Goal: Task Accomplishment & Management: Manage account settings

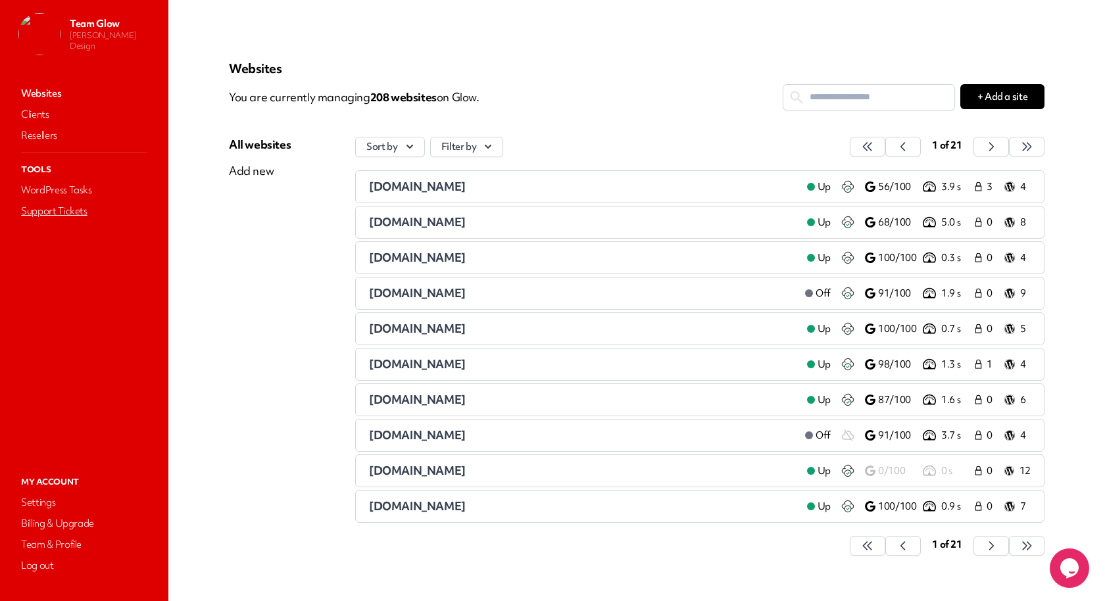
click at [67, 207] on link "Support Tickets" at bounding box center [83, 211] width 131 height 18
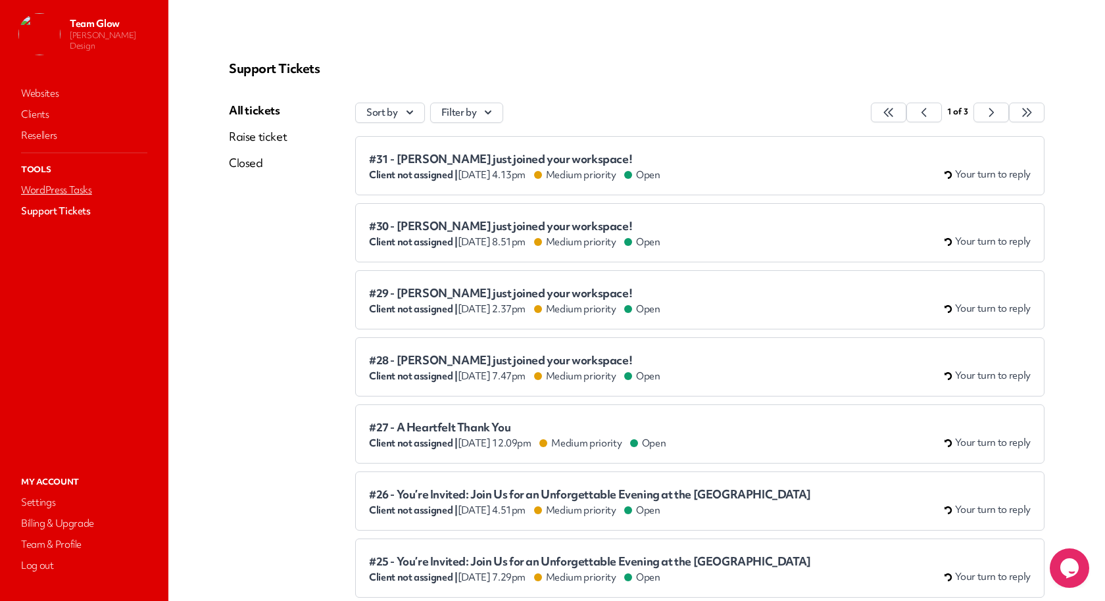
click at [62, 185] on link "WordPress Tasks" at bounding box center [83, 190] width 131 height 18
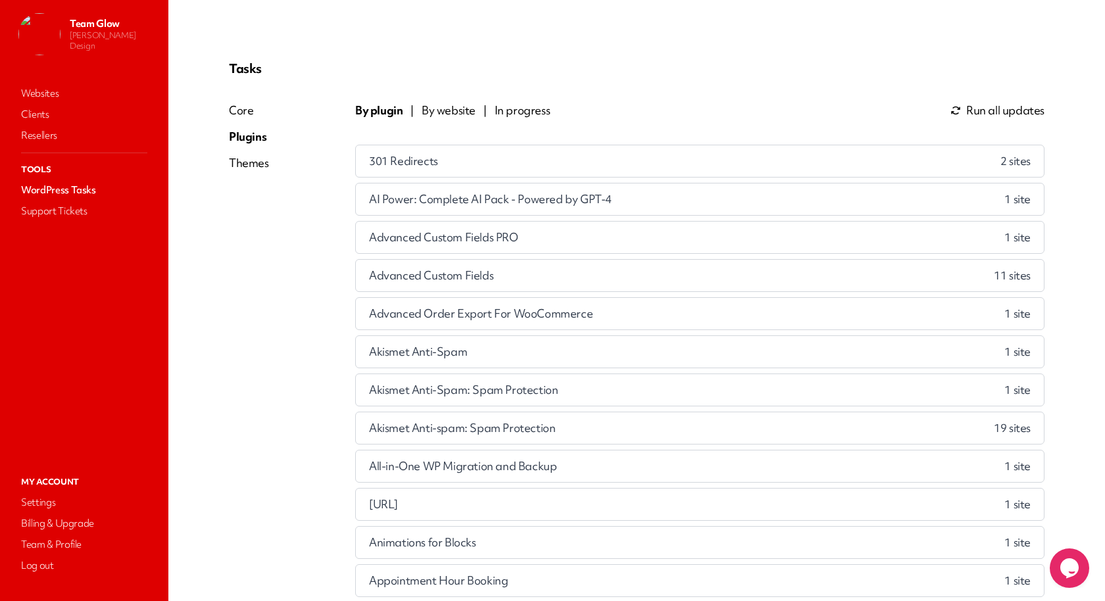
click at [432, 111] on span "By website" at bounding box center [448, 111] width 54 height 16
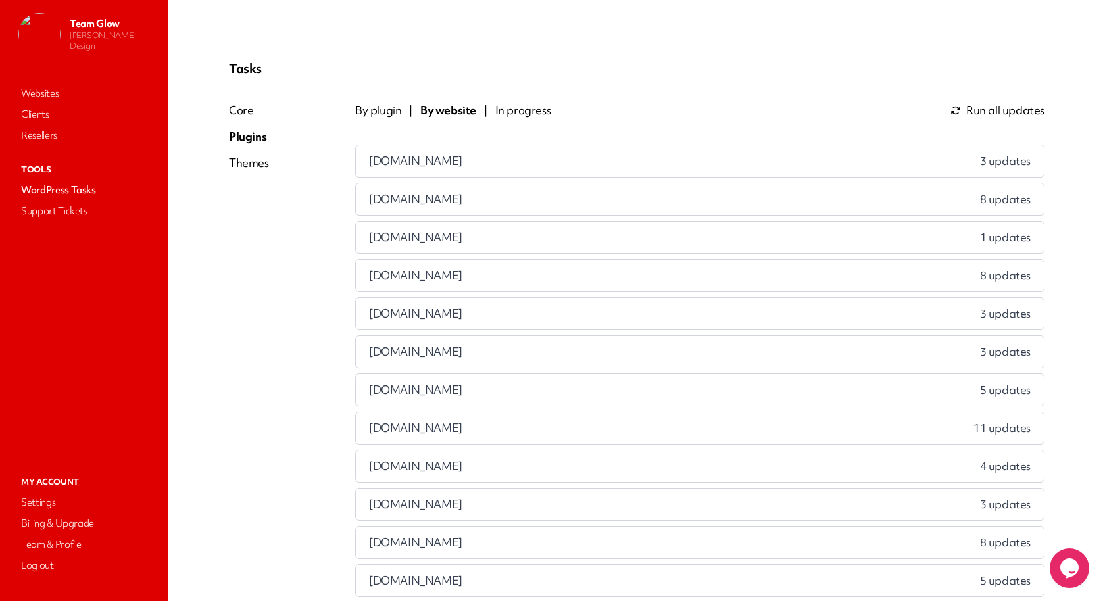
click at [461, 187] on div "[DOMAIN_NAME] 8 updates" at bounding box center [700, 199] width 688 height 32
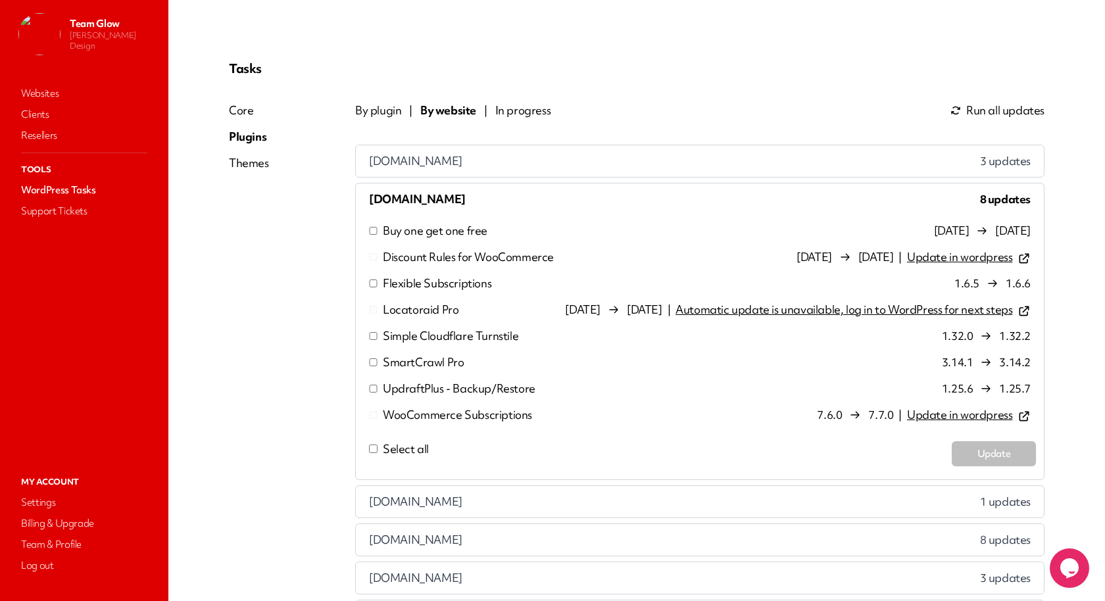
click at [452, 226] on p "Buy one get one free" at bounding box center [435, 231] width 105 height 16
click at [434, 231] on p "Buy one get one free" at bounding box center [435, 231] width 105 height 16
click at [435, 285] on p "Flexible Subscriptions" at bounding box center [437, 283] width 108 height 16
click at [429, 331] on p "Simple Cloudflare Turnstile" at bounding box center [450, 336] width 135 height 16
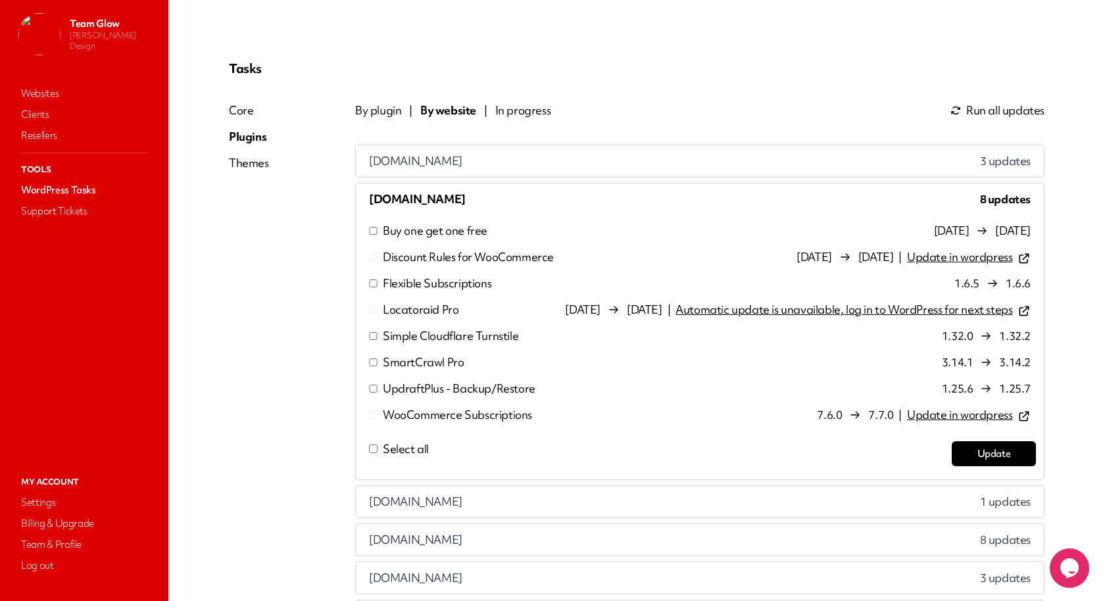
click at [429, 366] on p "SmartCrawl Pro" at bounding box center [423, 362] width 81 height 16
click at [428, 389] on p "UpdraftPlus - Backup/Restore" at bounding box center [459, 389] width 153 height 16
click at [968, 459] on button "Update" at bounding box center [993, 453] width 84 height 25
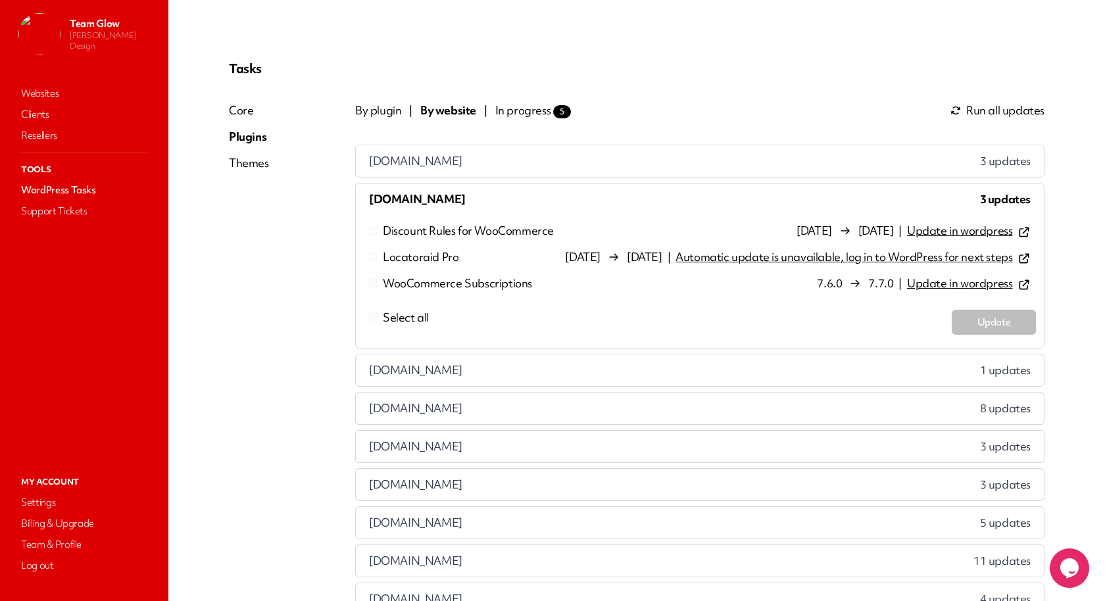
click at [463, 149] on div "[DOMAIN_NAME] 3 updates" at bounding box center [700, 161] width 688 height 32
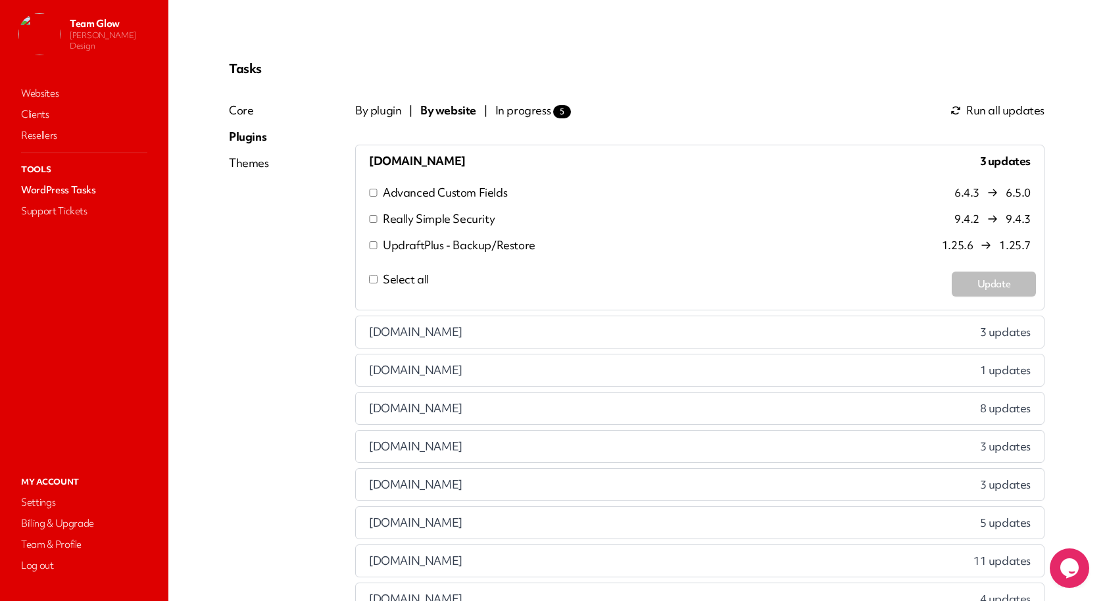
click at [420, 274] on span "Select all" at bounding box center [406, 279] width 46 height 15
click at [959, 282] on button "Update" at bounding box center [993, 284] width 84 height 25
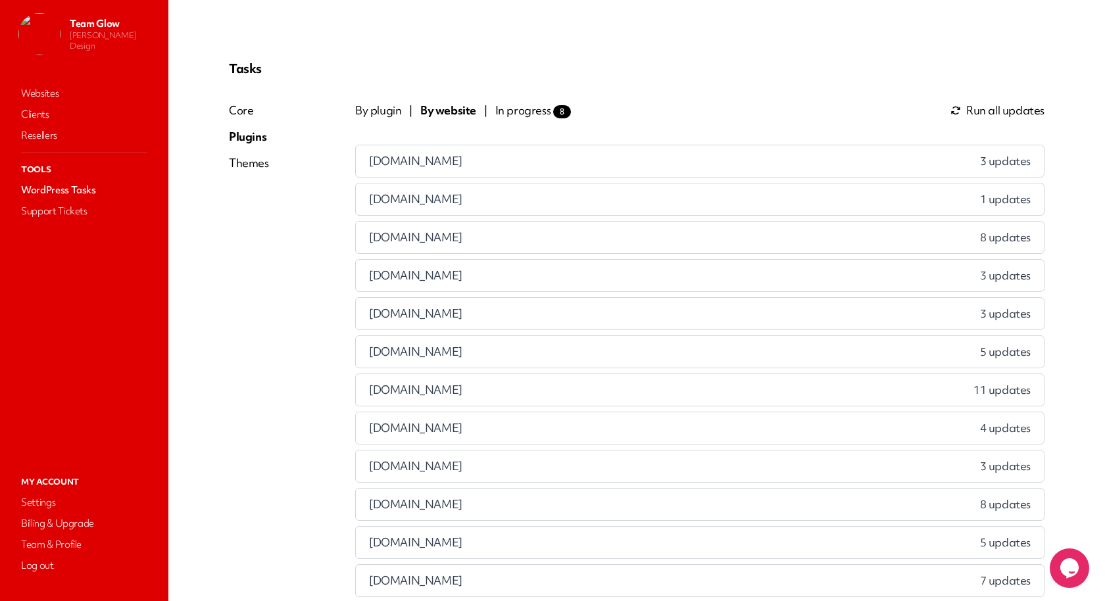
click at [459, 355] on div "[DOMAIN_NAME] 5 updates" at bounding box center [700, 352] width 688 height 32
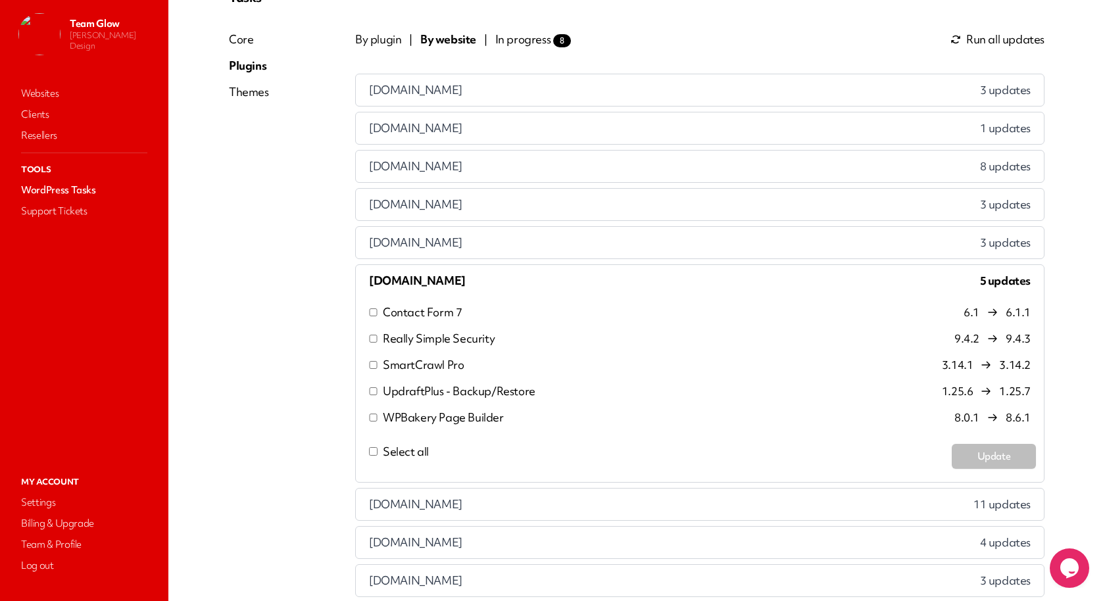
scroll to position [158, 0]
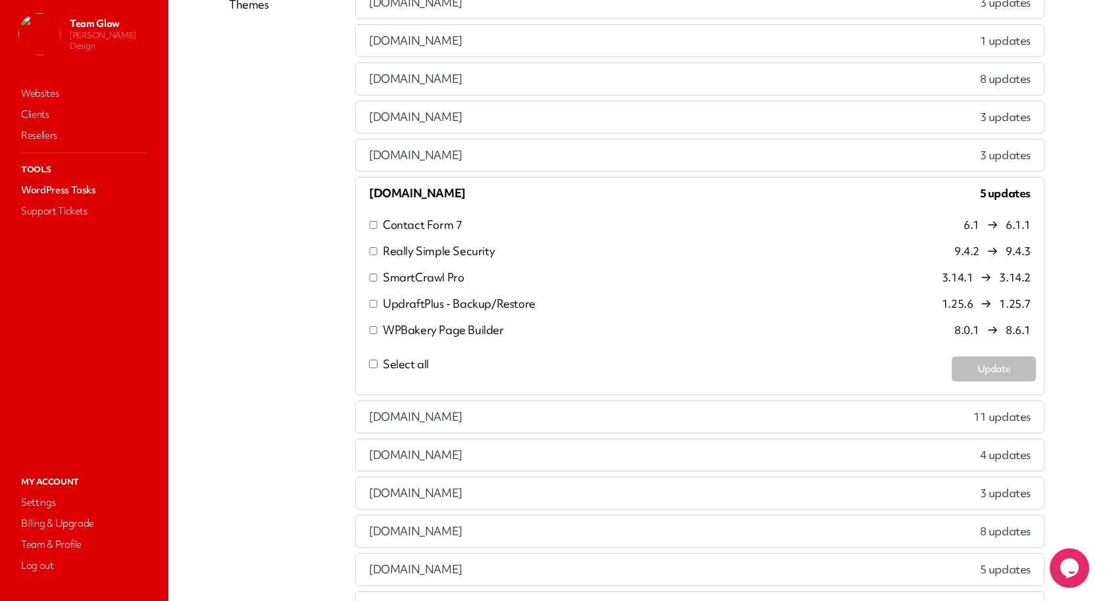
click at [417, 349] on div "Select all Update" at bounding box center [700, 368] width 672 height 51
click at [419, 358] on span "Select all" at bounding box center [406, 363] width 46 height 15
click at [458, 333] on p "WPBakery Page Builder" at bounding box center [443, 330] width 121 height 16
click at [965, 368] on button "Update" at bounding box center [993, 368] width 84 height 25
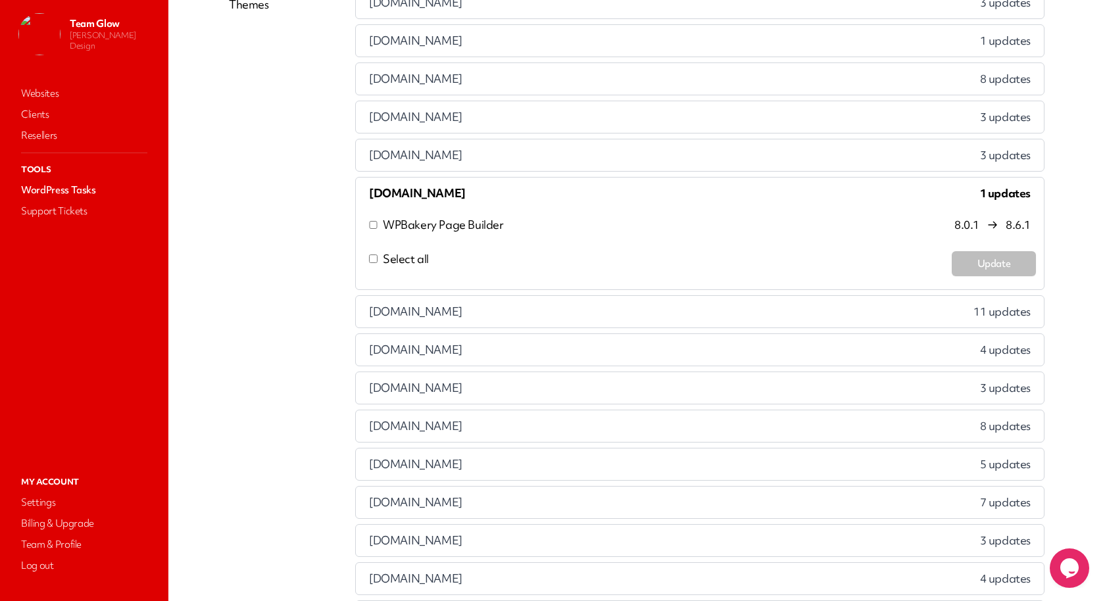
click at [490, 383] on div "[DOMAIN_NAME] 3 updates" at bounding box center [700, 388] width 688 height 32
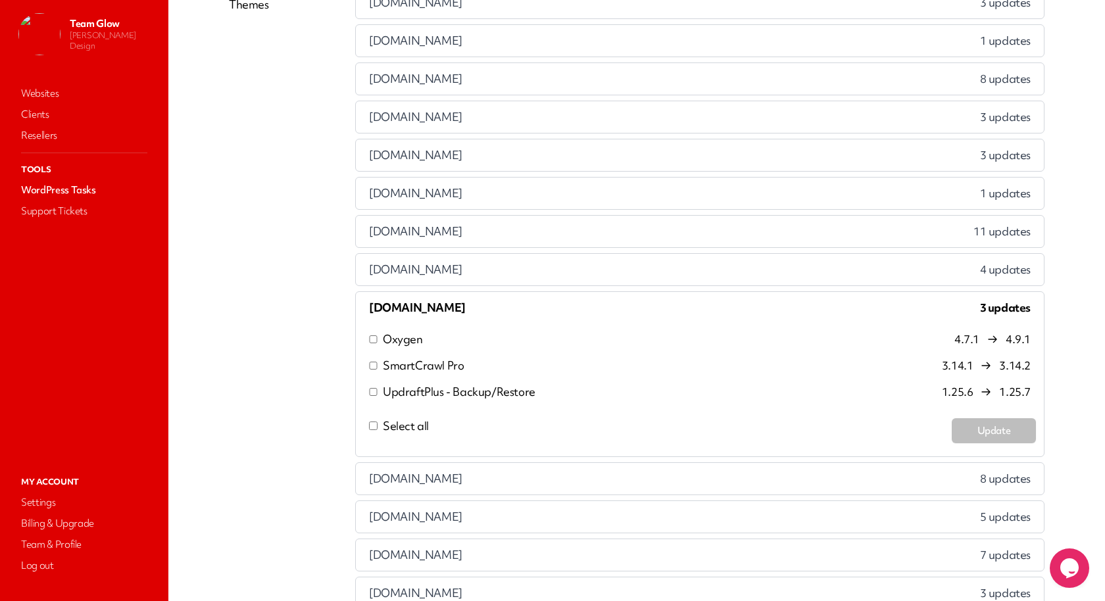
click at [411, 366] on p "SmartCrawl Pro" at bounding box center [423, 366] width 81 height 16
click at [411, 387] on p "UpdraftPlus - Backup/Restore" at bounding box center [459, 392] width 153 height 16
click at [964, 419] on button "Update" at bounding box center [993, 430] width 84 height 25
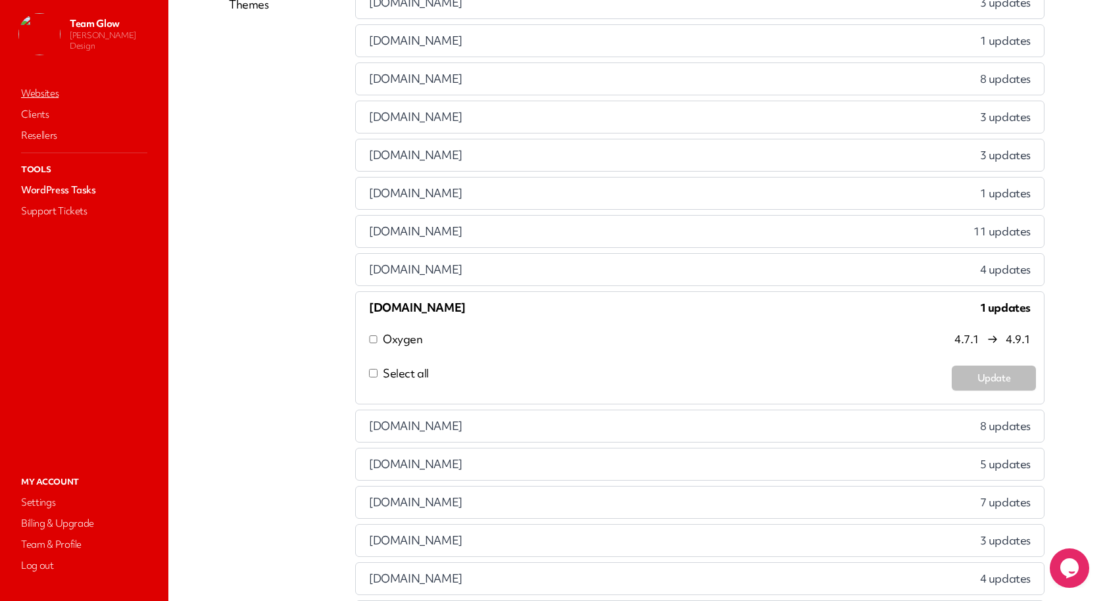
click at [77, 95] on link "Websites" at bounding box center [83, 93] width 131 height 18
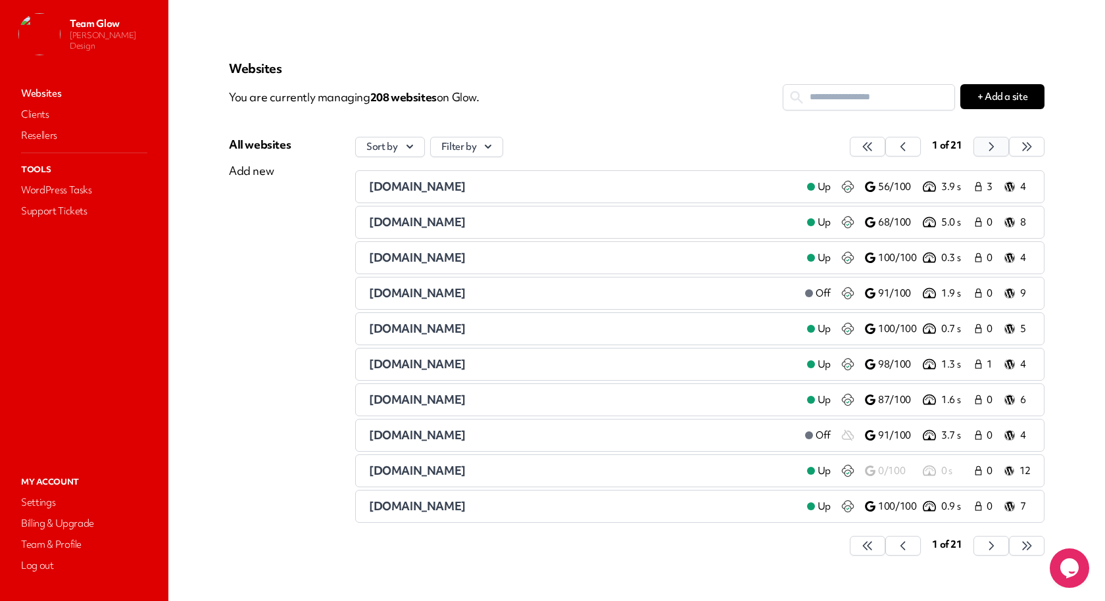
click at [874, 140] on icon "button" at bounding box center [867, 146] width 13 height 13
click at [493, 216] on div "[DOMAIN_NAME]" at bounding box center [576, 222] width 414 height 16
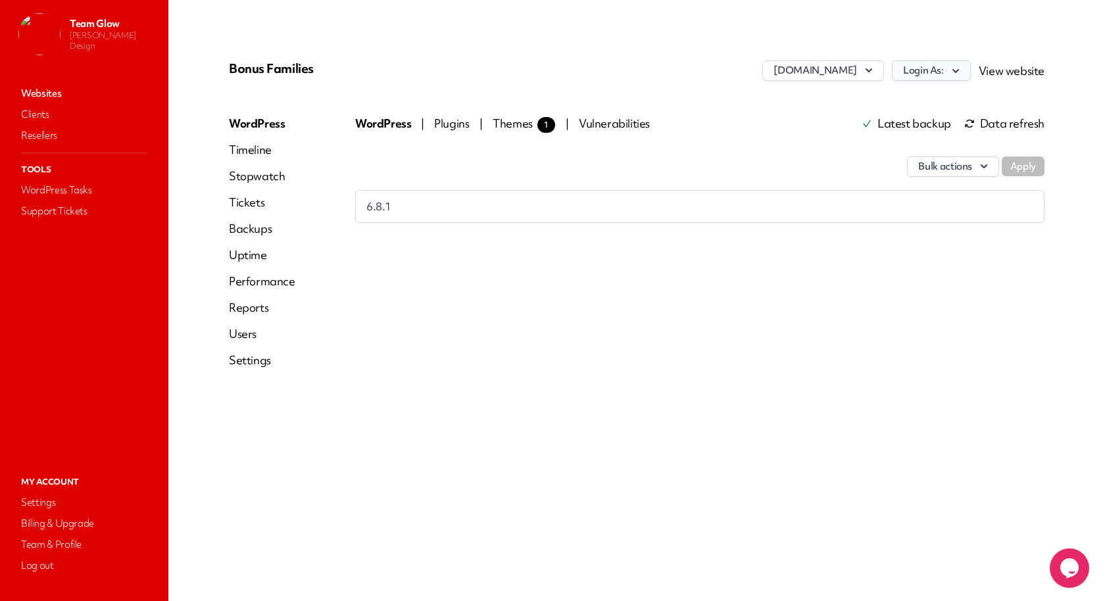
click at [946, 73] on button "Login As:" at bounding box center [931, 70] width 79 height 20
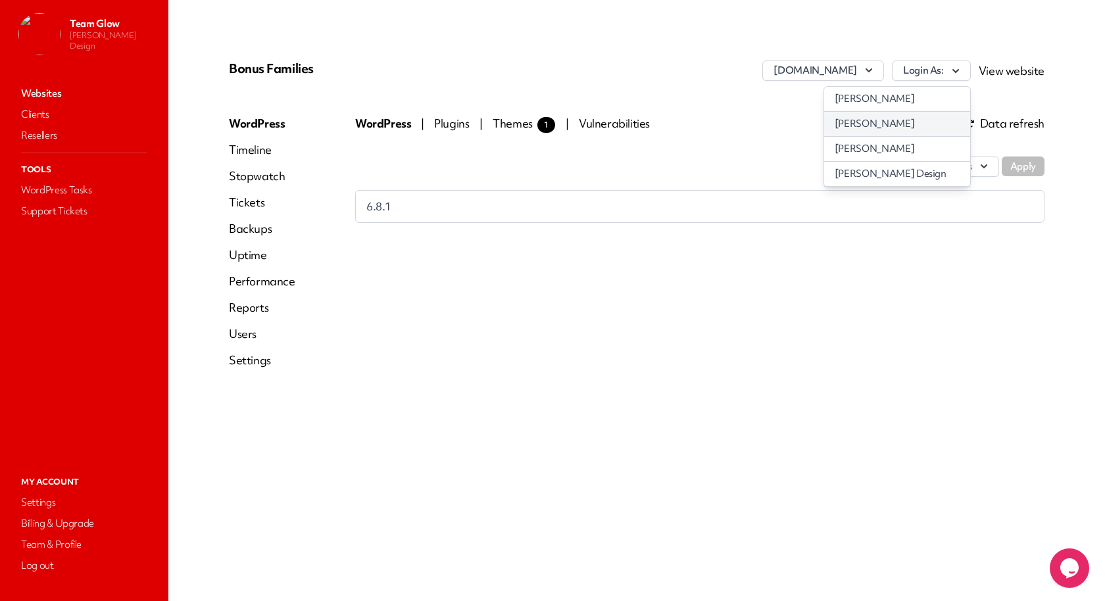
click at [926, 123] on link "[PERSON_NAME]" at bounding box center [897, 124] width 146 height 24
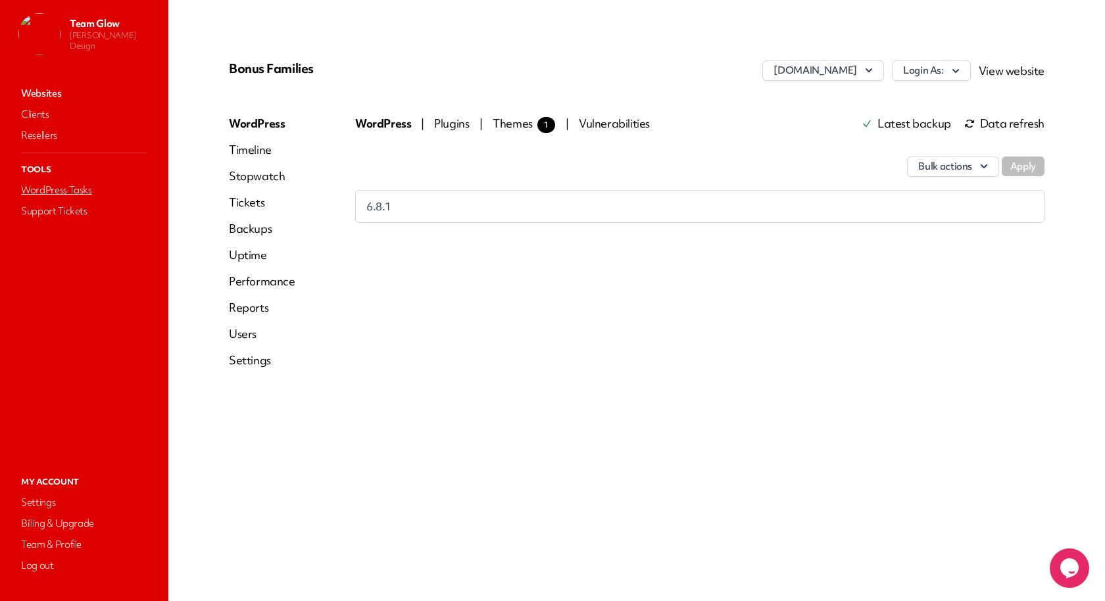
click at [86, 196] on link "WordPress Tasks" at bounding box center [83, 190] width 131 height 18
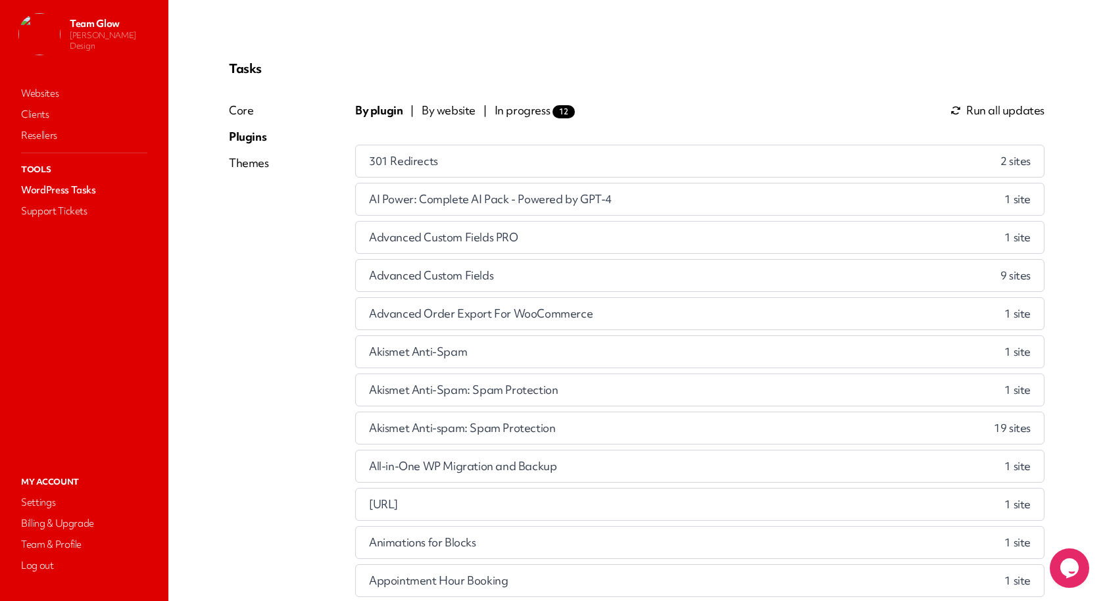
click at [450, 105] on span "By website" at bounding box center [448, 111] width 54 height 16
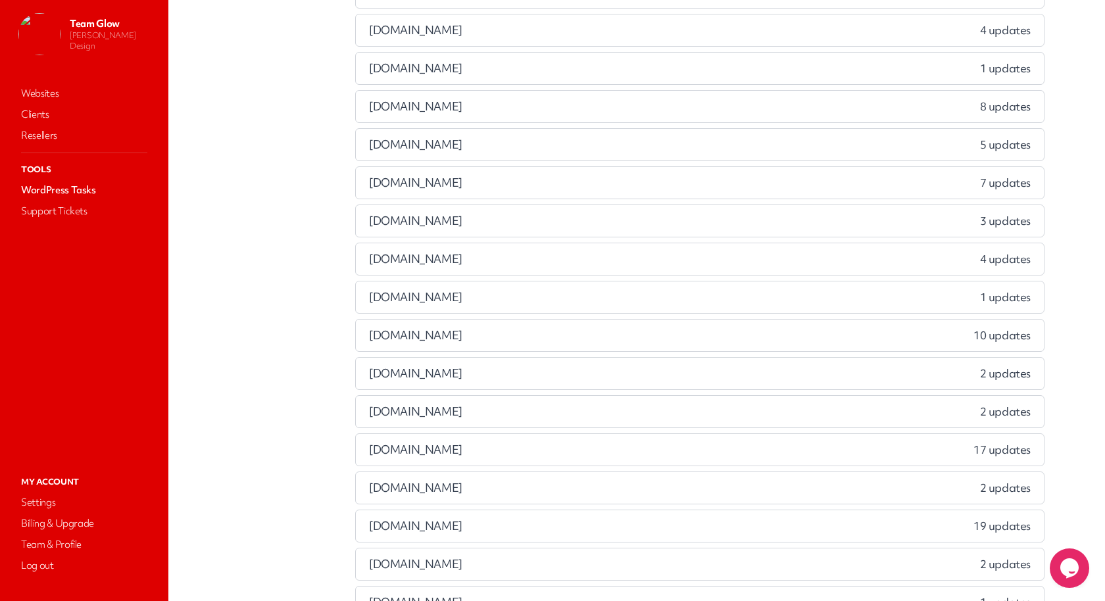
scroll to position [396, 0]
click at [489, 139] on div "[DOMAIN_NAME] 5 updates" at bounding box center [700, 146] width 688 height 32
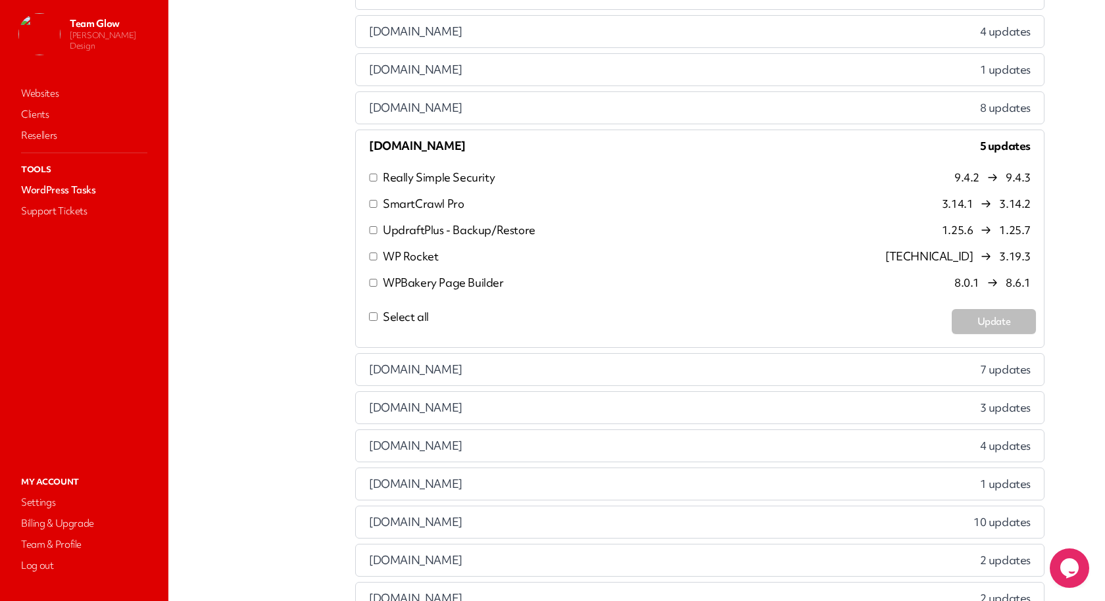
click at [412, 309] on span "Select all" at bounding box center [406, 316] width 46 height 15
click at [450, 277] on p "WPBakery Page Builder" at bounding box center [443, 283] width 121 height 16
click at [982, 317] on button "Update" at bounding box center [993, 321] width 84 height 25
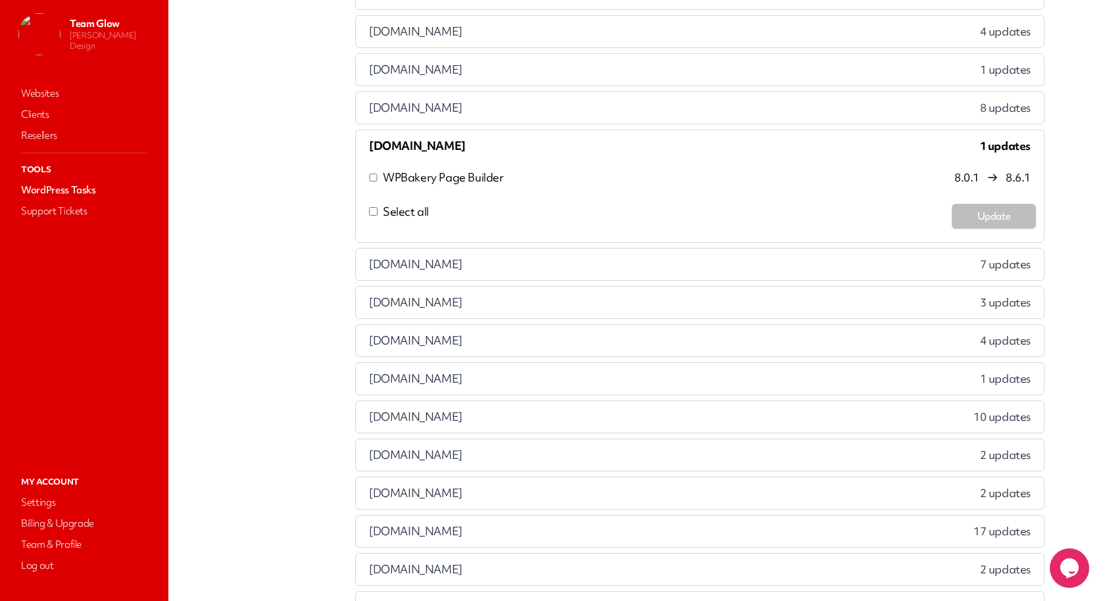
scroll to position [2304, 0]
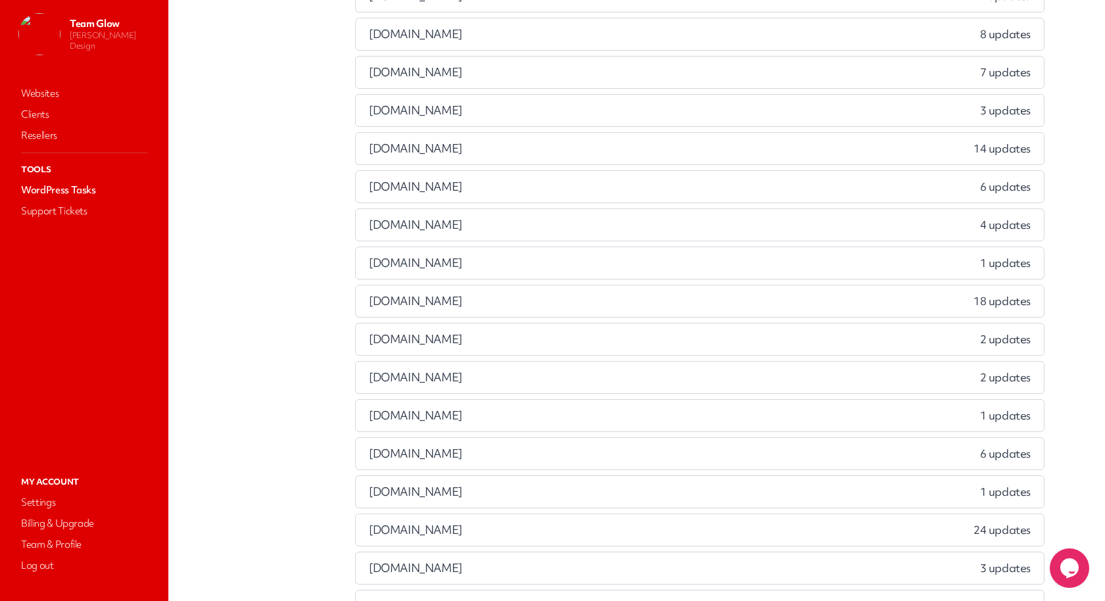
click at [732, 323] on div "[DOMAIN_NAME] 2 updates" at bounding box center [700, 339] width 688 height 32
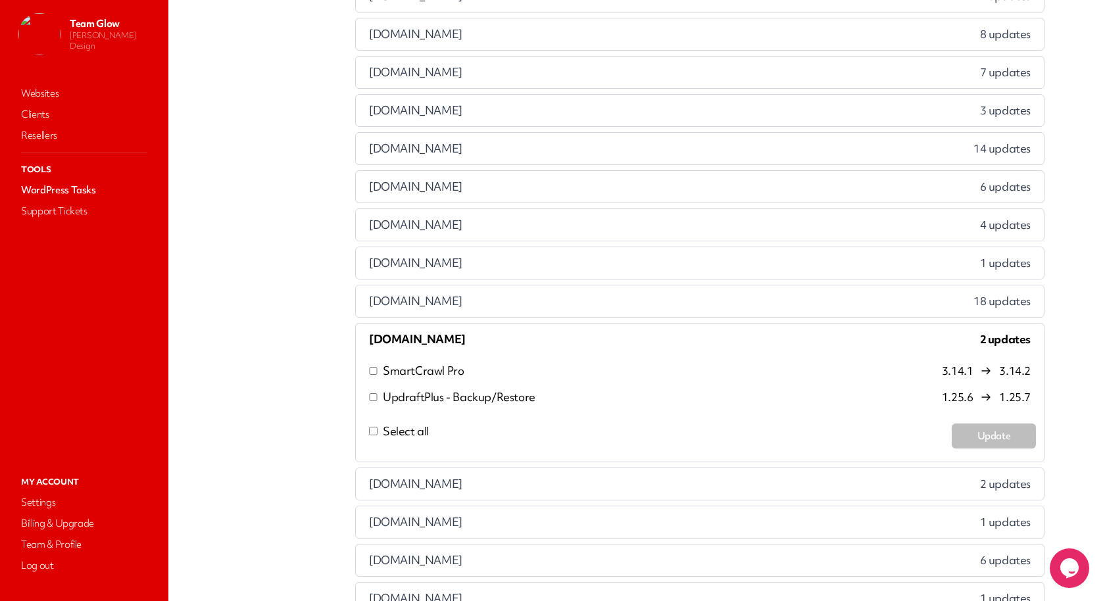
click at [425, 423] on span "Select all" at bounding box center [406, 430] width 46 height 15
click at [979, 423] on button "Update" at bounding box center [993, 435] width 84 height 25
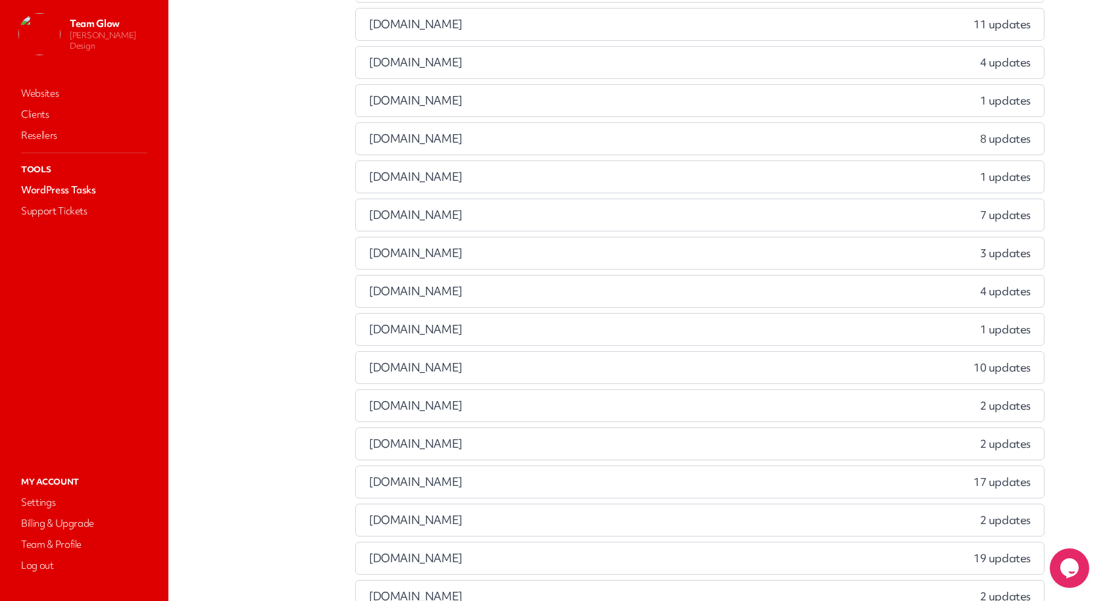
scroll to position [443, 0]
click at [462, 170] on span "[DOMAIN_NAME]" at bounding box center [415, 176] width 93 height 16
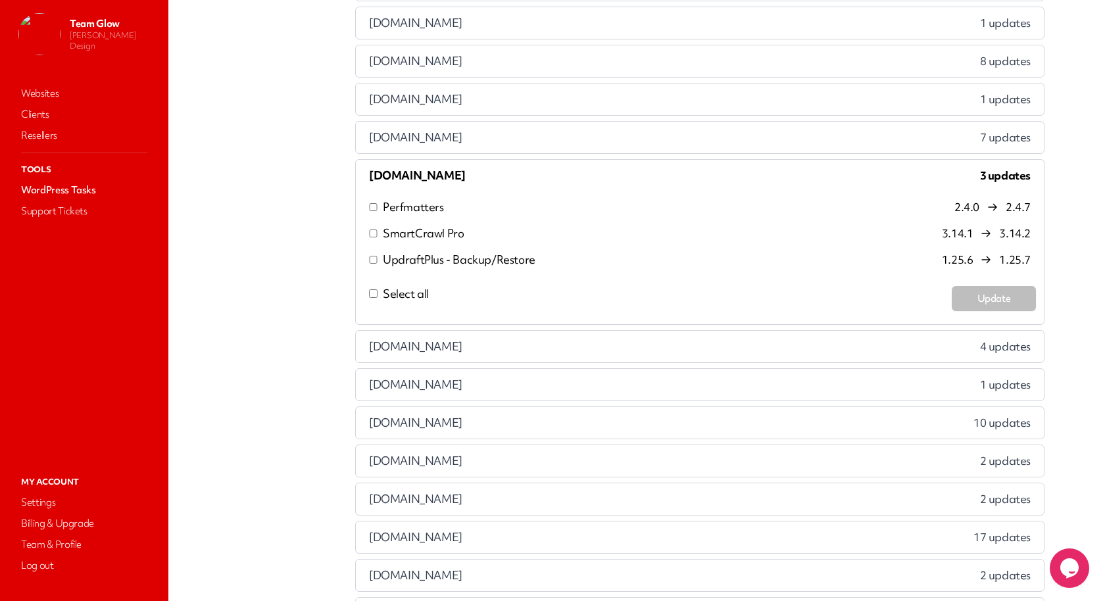
click at [407, 226] on p "SmartCrawl Pro" at bounding box center [423, 234] width 81 height 16
click at [445, 247] on li "UpdraftPlus - Backup/Restore 1.25.6 1.25.7" at bounding box center [700, 260] width 672 height 26
click at [473, 252] on p "UpdraftPlus - Backup/Restore" at bounding box center [459, 260] width 153 height 16
click at [963, 295] on button "Update" at bounding box center [993, 298] width 84 height 25
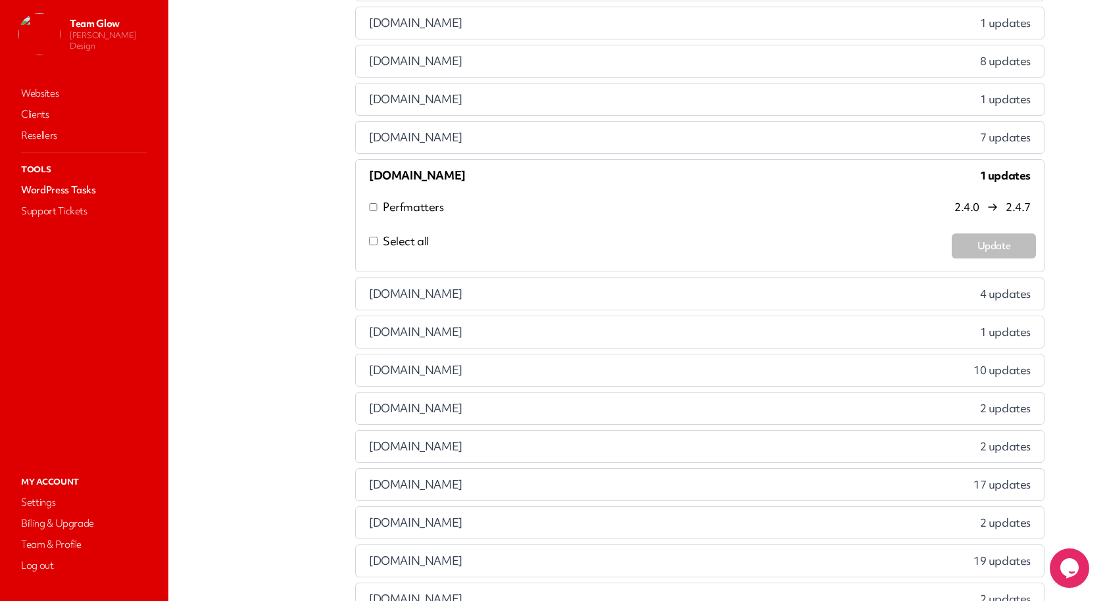
click at [467, 431] on div "[DOMAIN_NAME] 2 updates" at bounding box center [700, 447] width 688 height 32
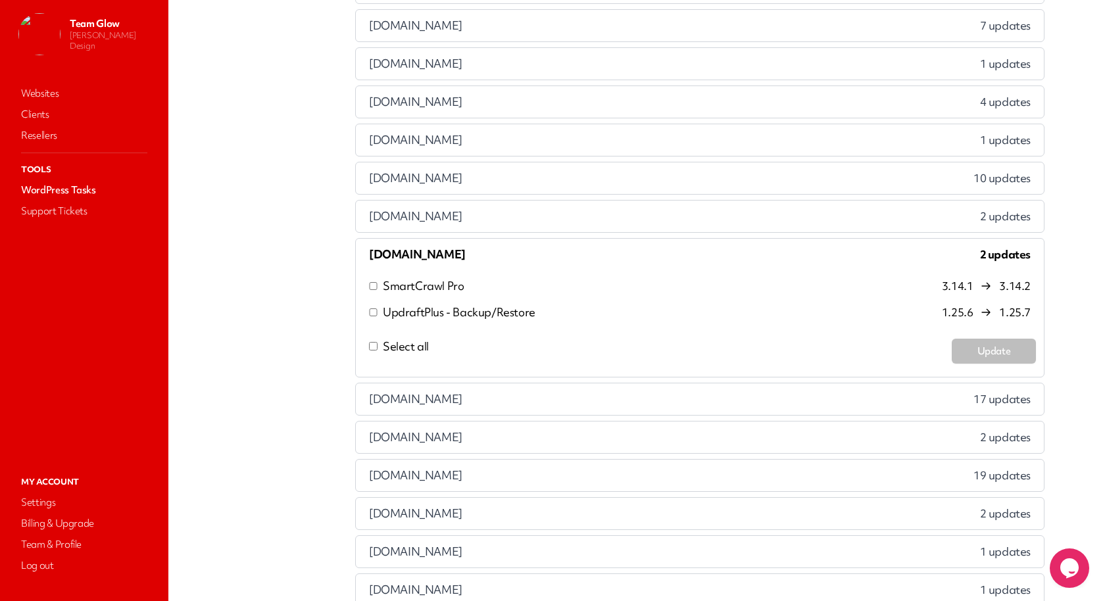
scroll to position [619, 0]
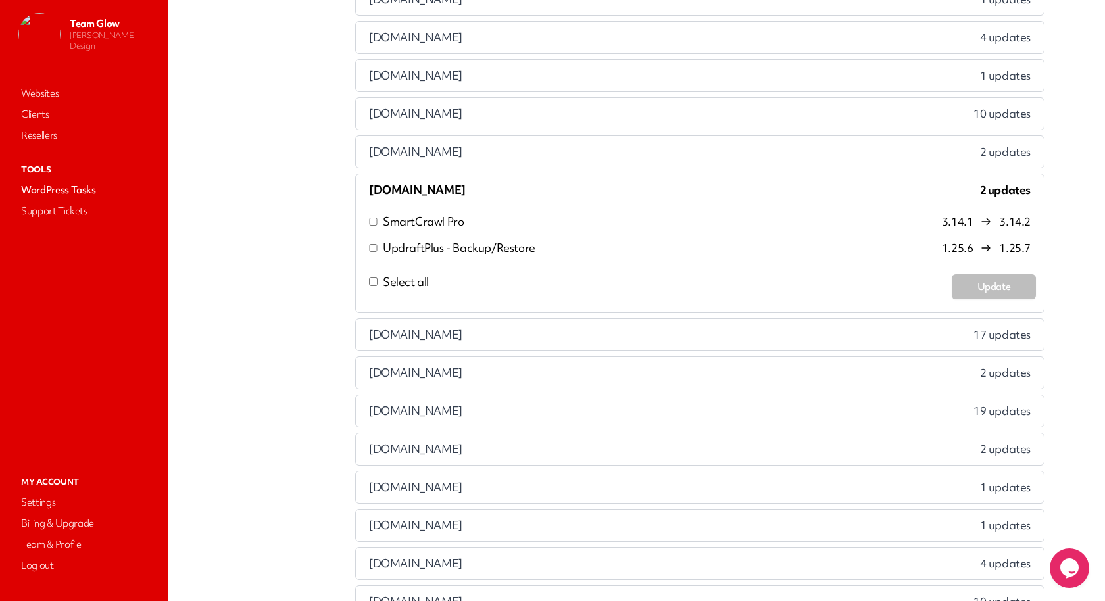
click at [422, 214] on p "SmartCrawl Pro" at bounding box center [423, 222] width 81 height 16
click at [427, 240] on p "UpdraftPlus - Backup/Restore" at bounding box center [459, 248] width 153 height 16
click at [999, 276] on button "Update" at bounding box center [993, 286] width 84 height 25
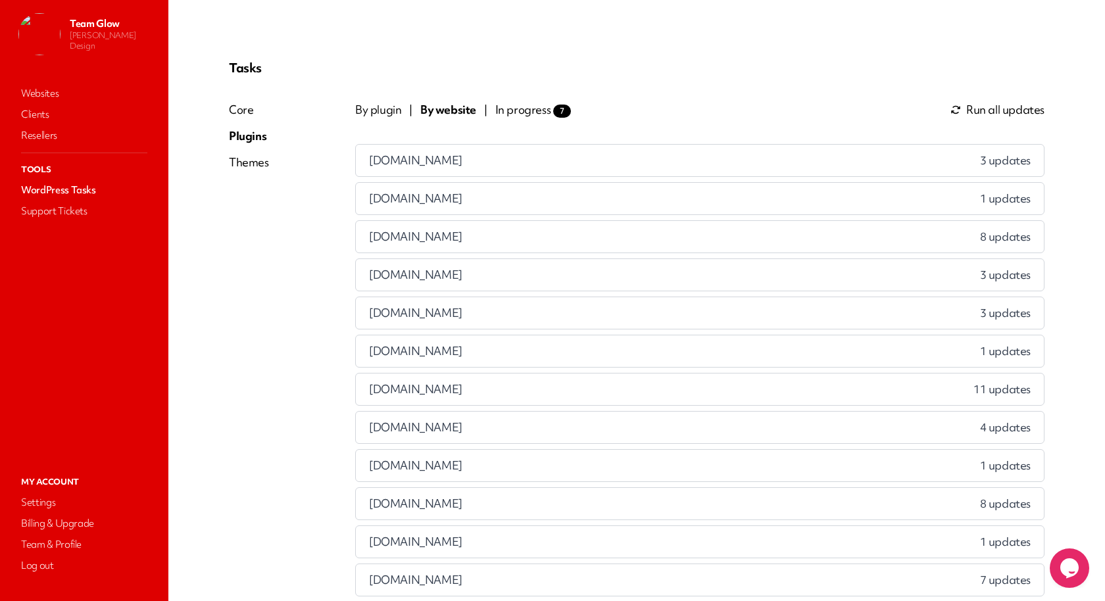
scroll to position [0, 0]
click at [521, 114] on span "In progress 7" at bounding box center [533, 111] width 76 height 16
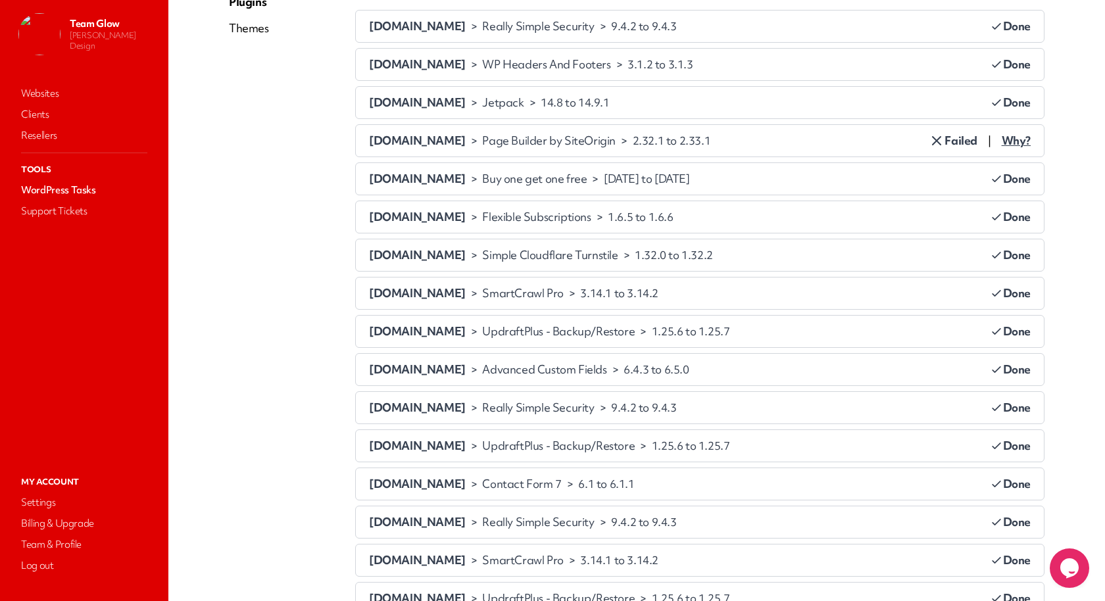
scroll to position [142, 0]
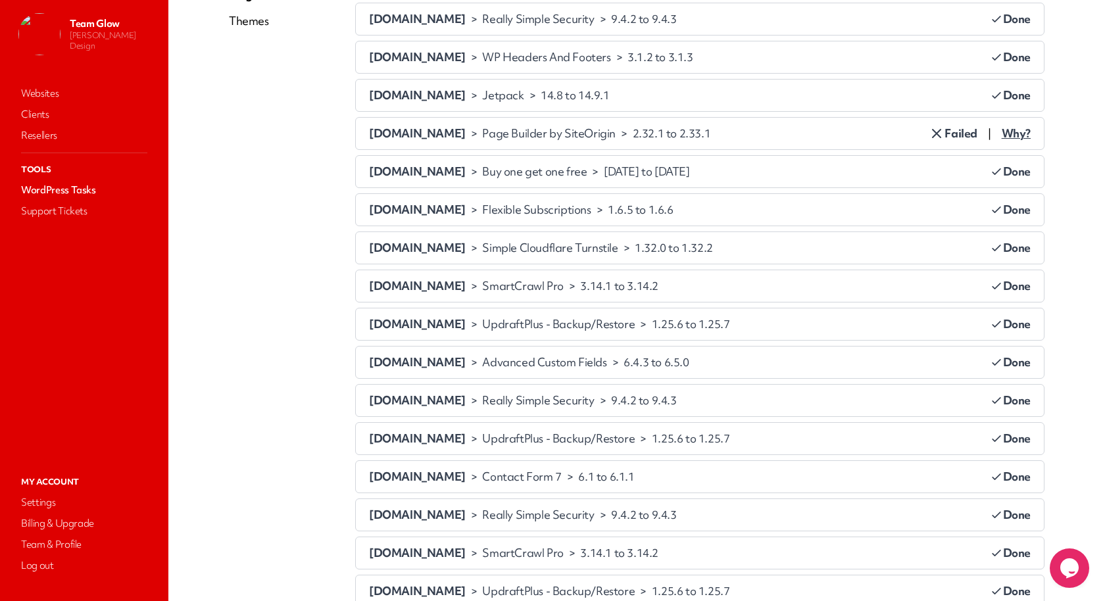
click at [1017, 134] on span "Why?" at bounding box center [1015, 134] width 29 height 16
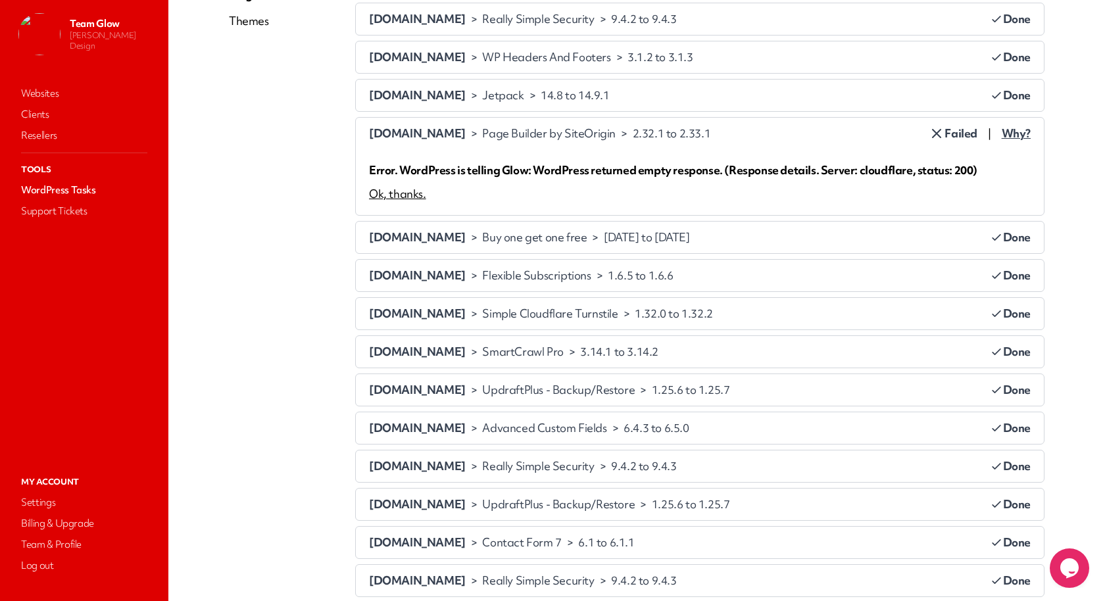
click at [1017, 134] on span "Why?" at bounding box center [1015, 134] width 29 height 16
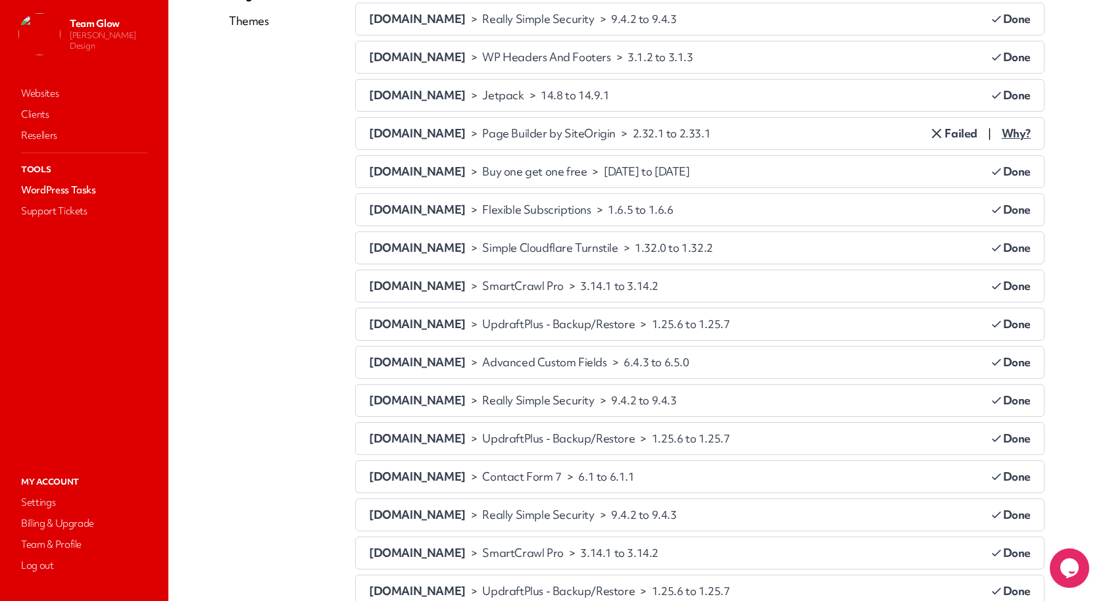
click at [961, 127] on span "Failed" at bounding box center [952, 134] width 49 height 16
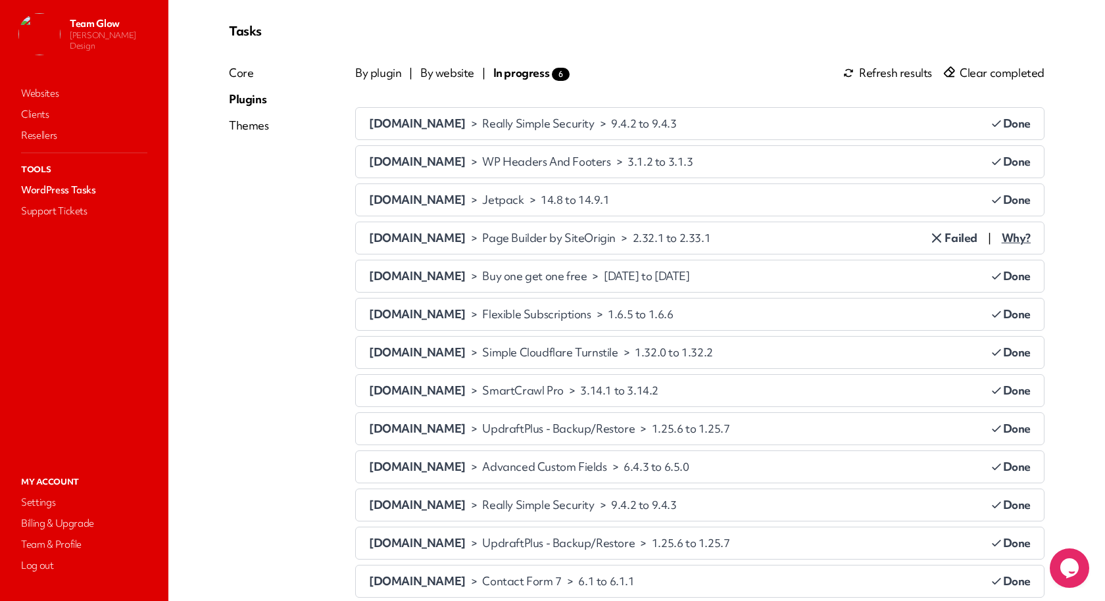
scroll to position [0, 0]
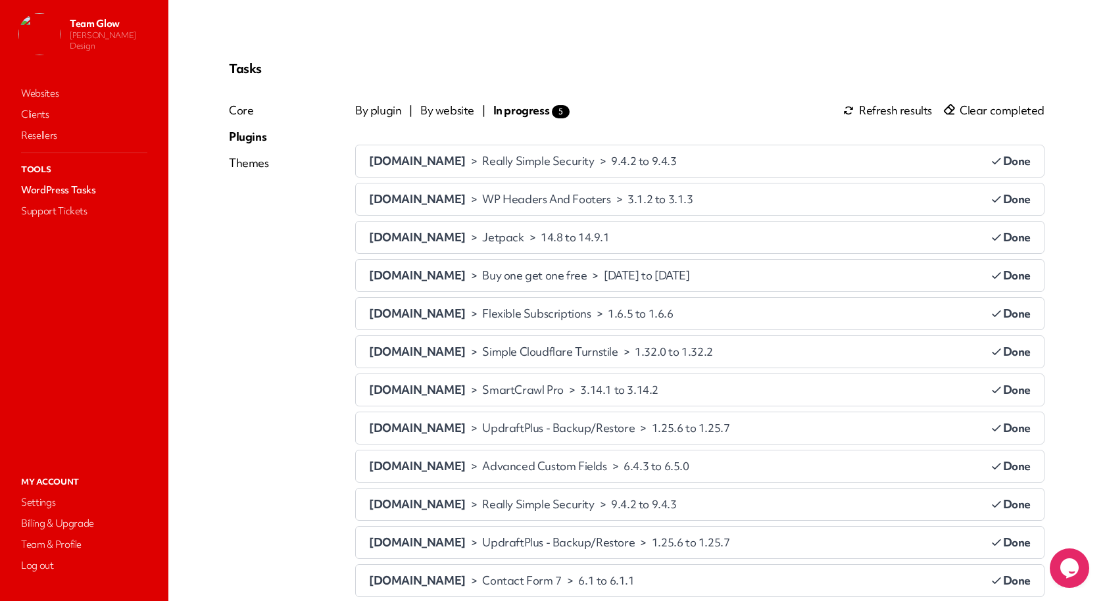
click at [1011, 161] on span "Done" at bounding box center [1010, 161] width 41 height 16
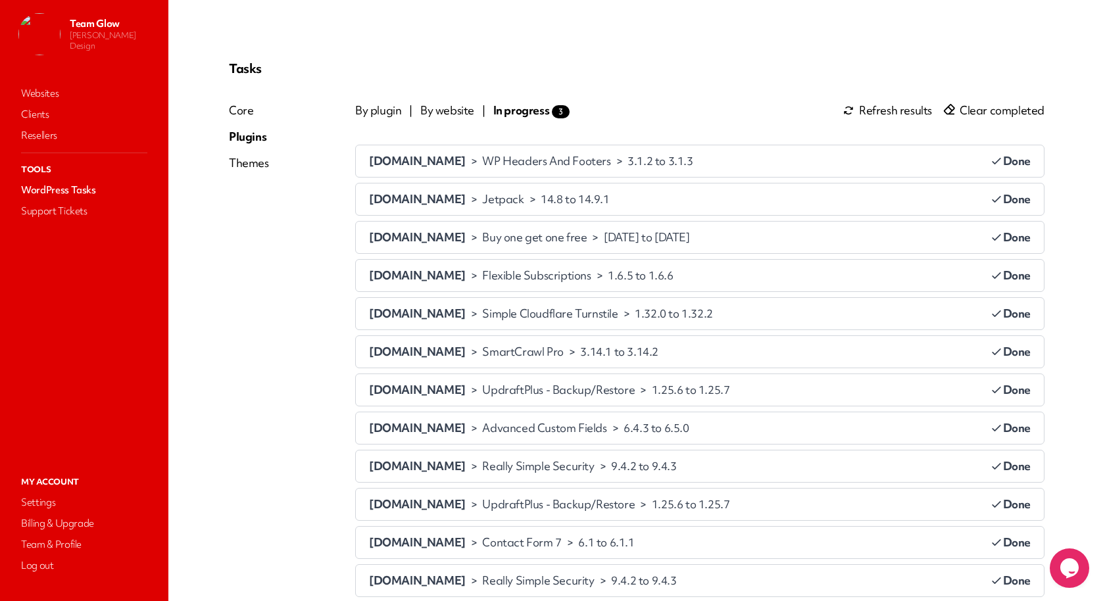
click at [1011, 161] on span "Done" at bounding box center [1010, 161] width 41 height 16
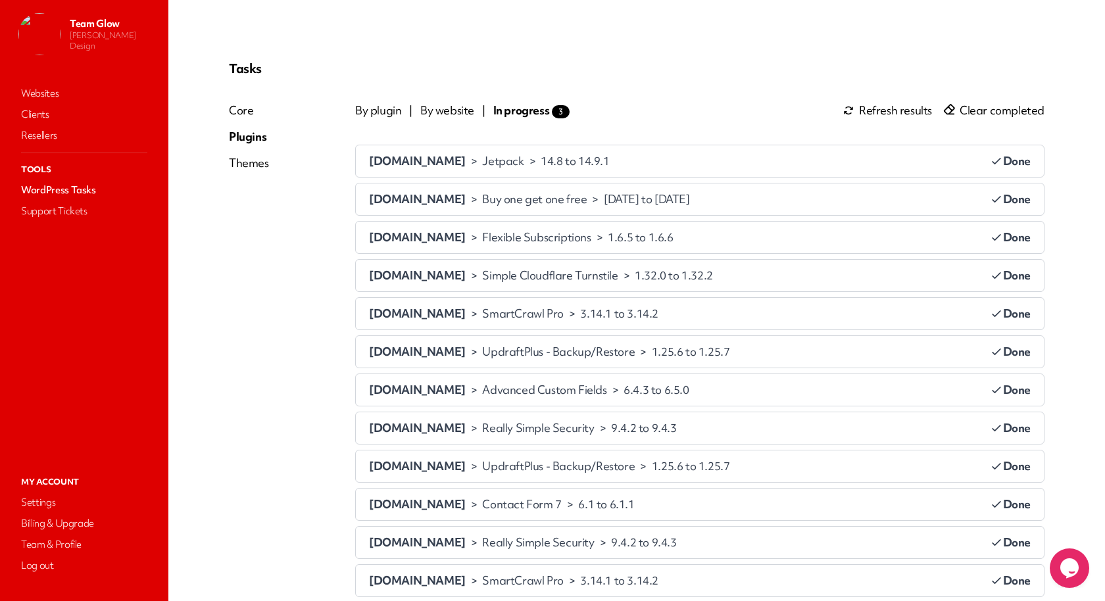
click at [1011, 161] on span "Done" at bounding box center [1010, 161] width 41 height 16
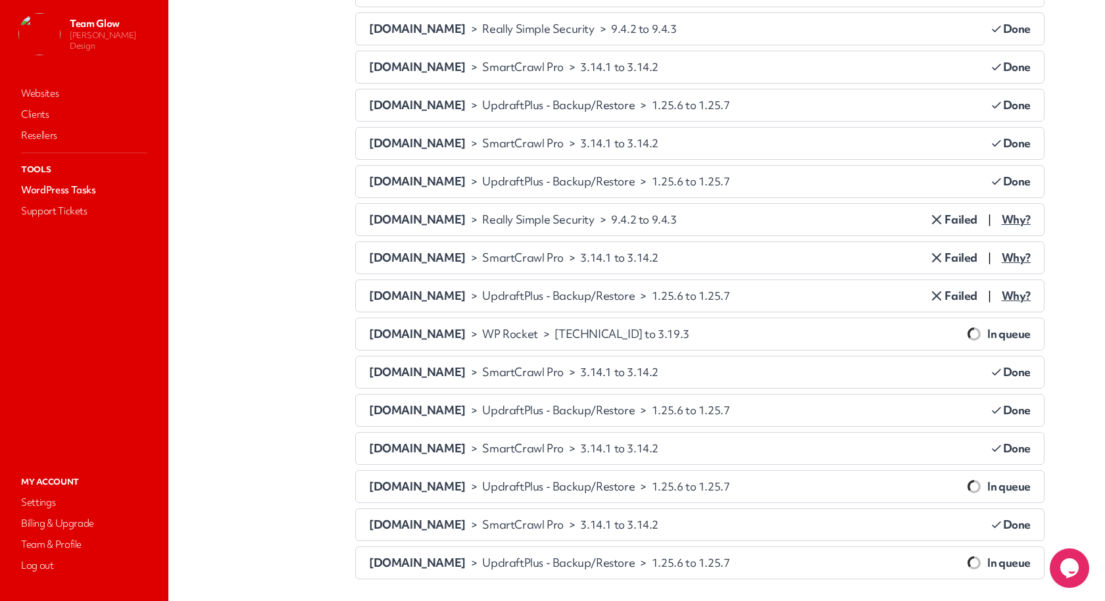
scroll to position [500, 0]
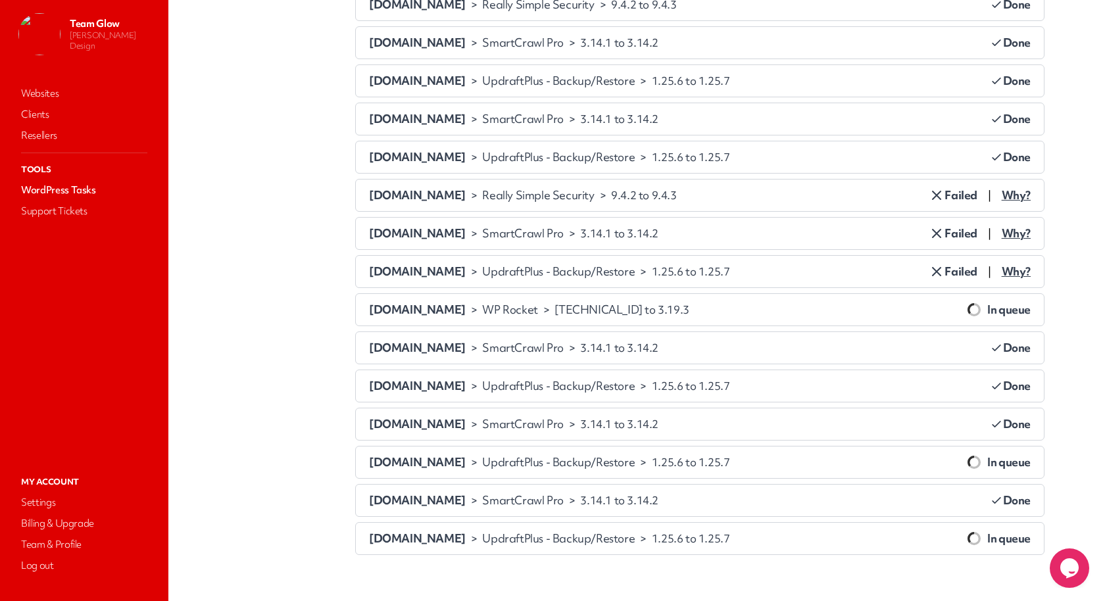
click at [1009, 187] on span "Why?" at bounding box center [1015, 195] width 29 height 16
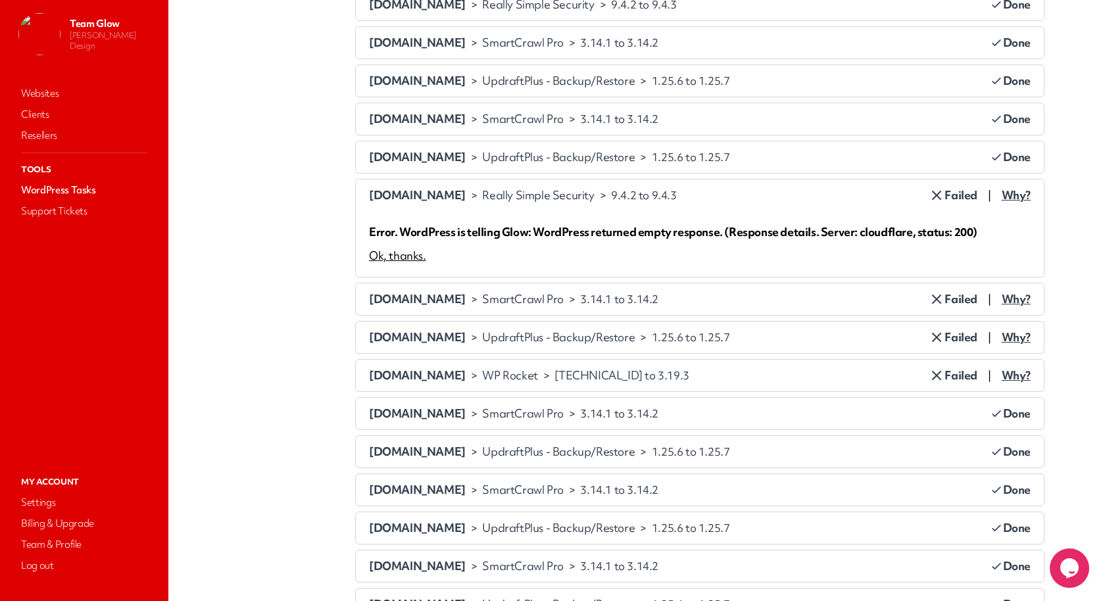
click at [1009, 187] on span "Why?" at bounding box center [1015, 195] width 29 height 16
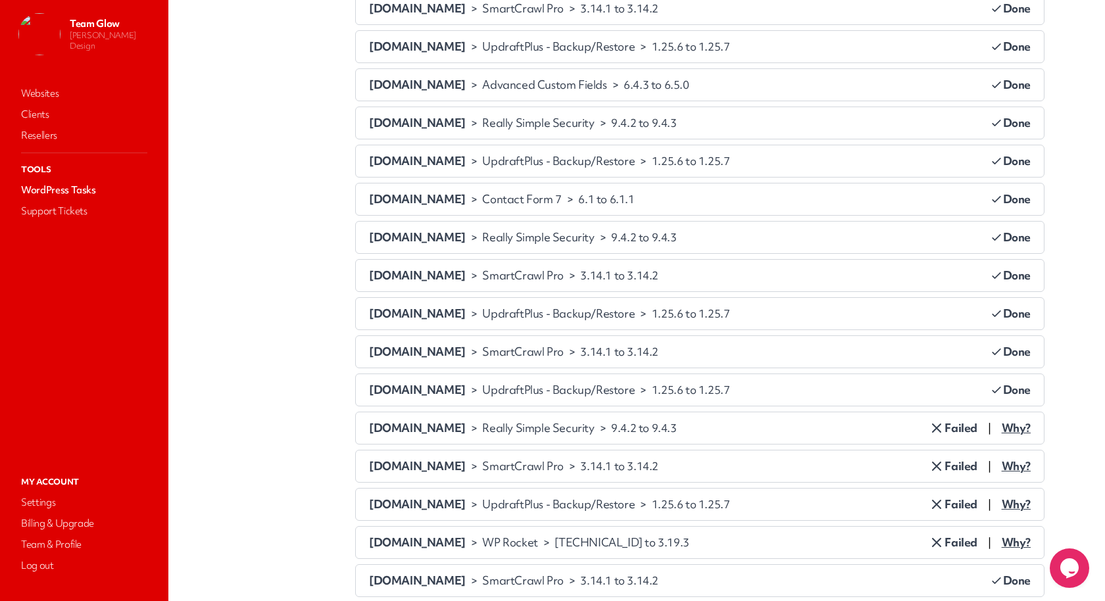
scroll to position [0, 0]
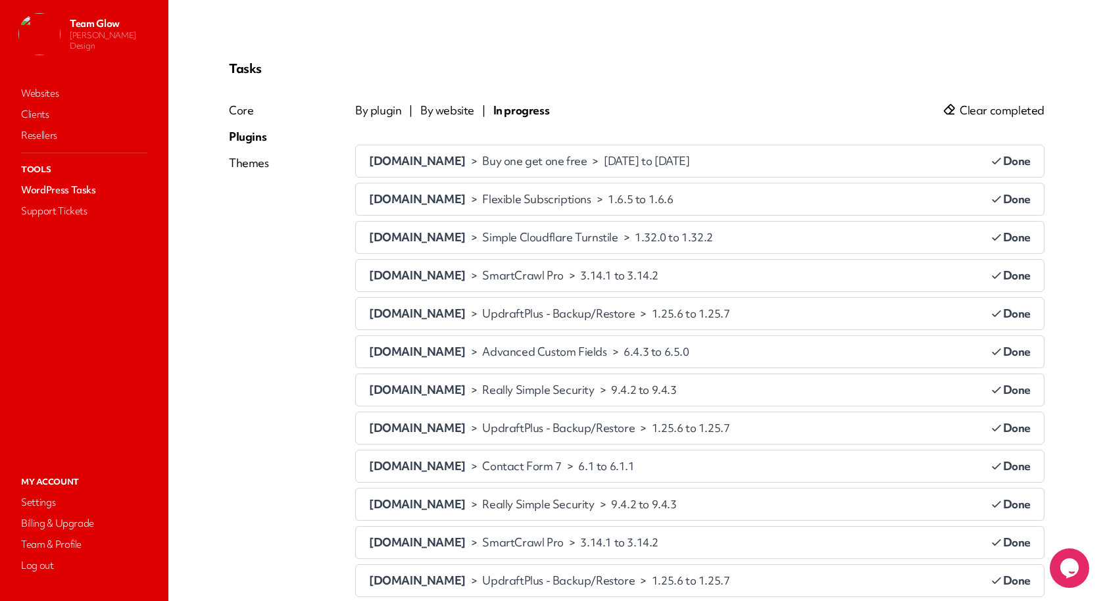
click at [1004, 117] on span "Clear completed" at bounding box center [1001, 111] width 85 height 16
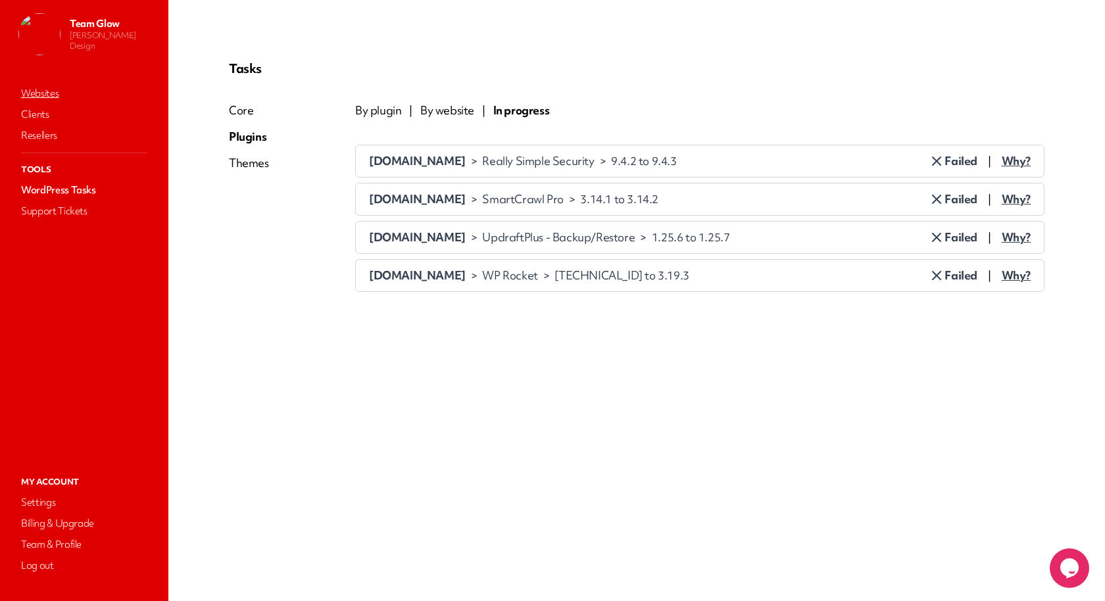
click at [69, 100] on link "Websites" at bounding box center [83, 93] width 131 height 18
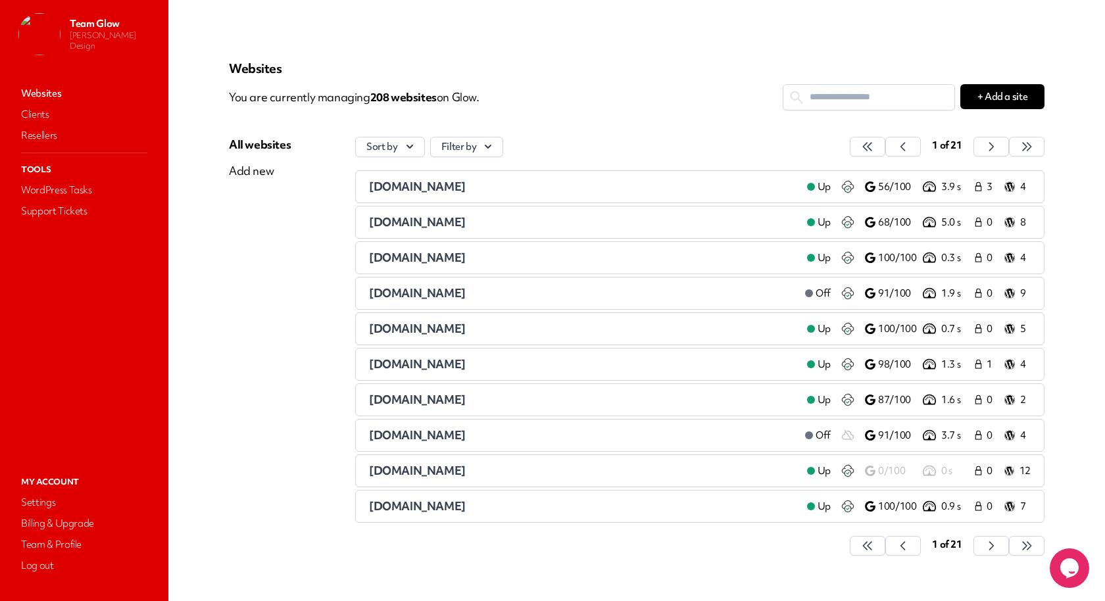
click at [817, 95] on input "text" at bounding box center [868, 97] width 171 height 24
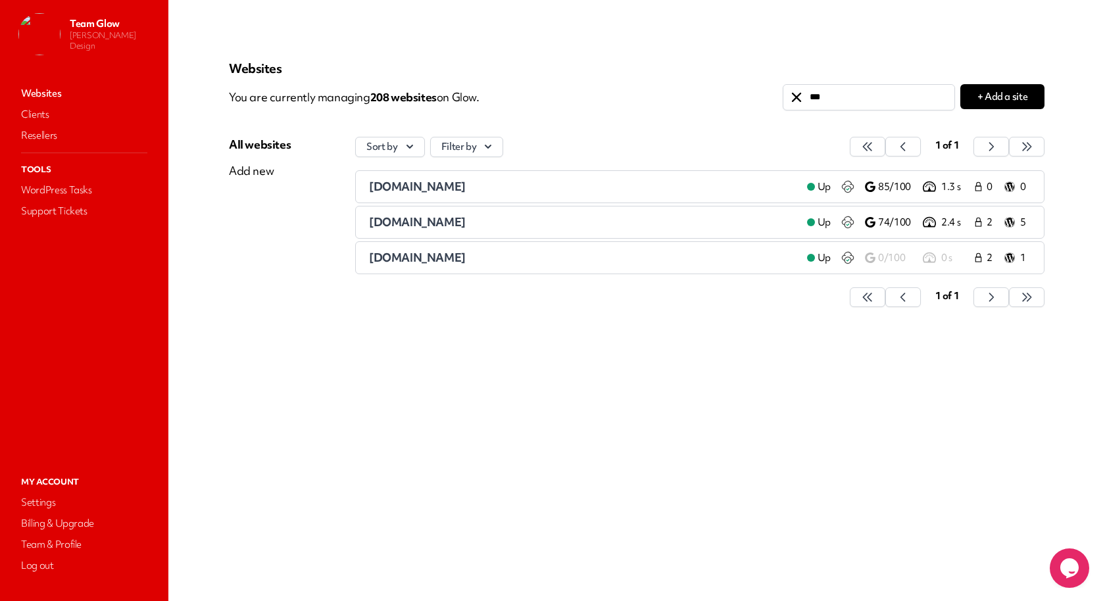
type input "***"
click at [427, 224] on span "[DOMAIN_NAME]" at bounding box center [417, 221] width 97 height 15
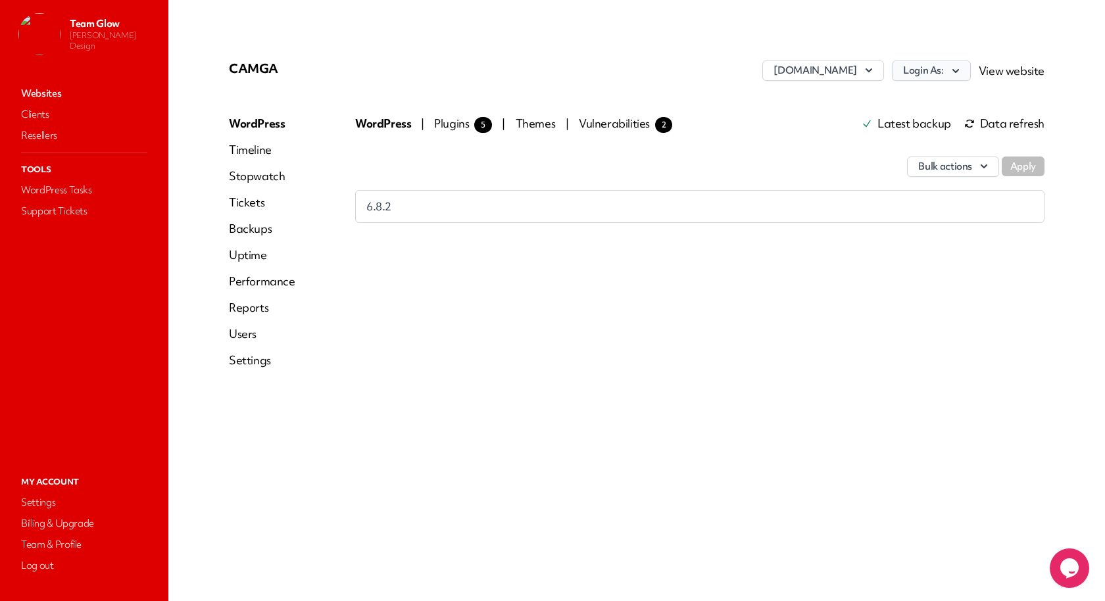
click at [930, 64] on button "Login As:" at bounding box center [931, 70] width 79 height 20
click at [914, 121] on link "Team Glow" at bounding box center [897, 124] width 146 height 24
click at [70, 91] on link "Websites" at bounding box center [83, 93] width 131 height 18
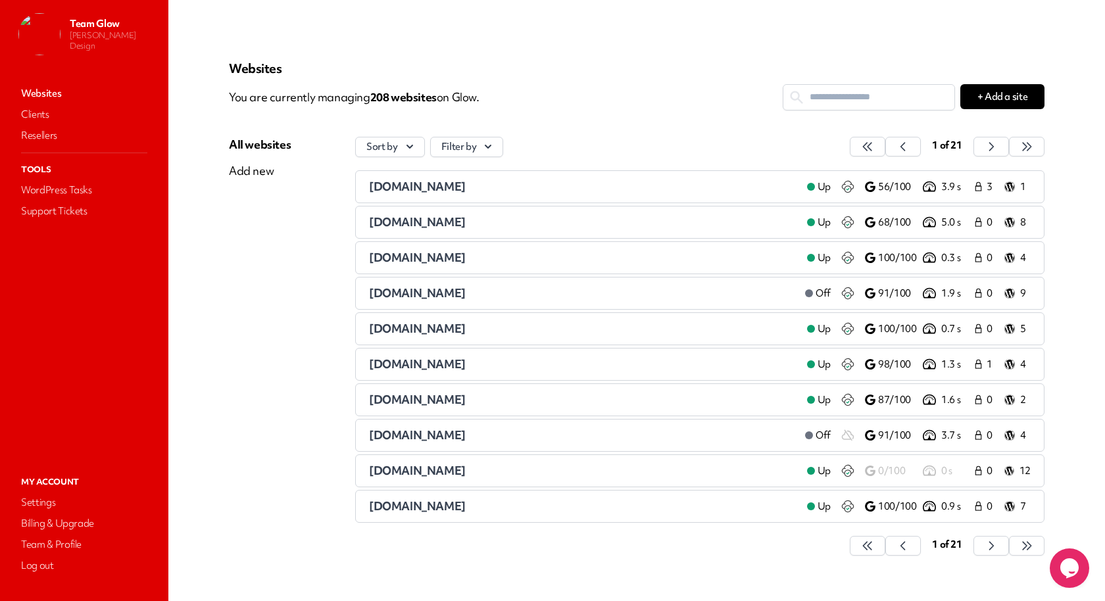
click at [863, 100] on input "text" at bounding box center [868, 97] width 171 height 24
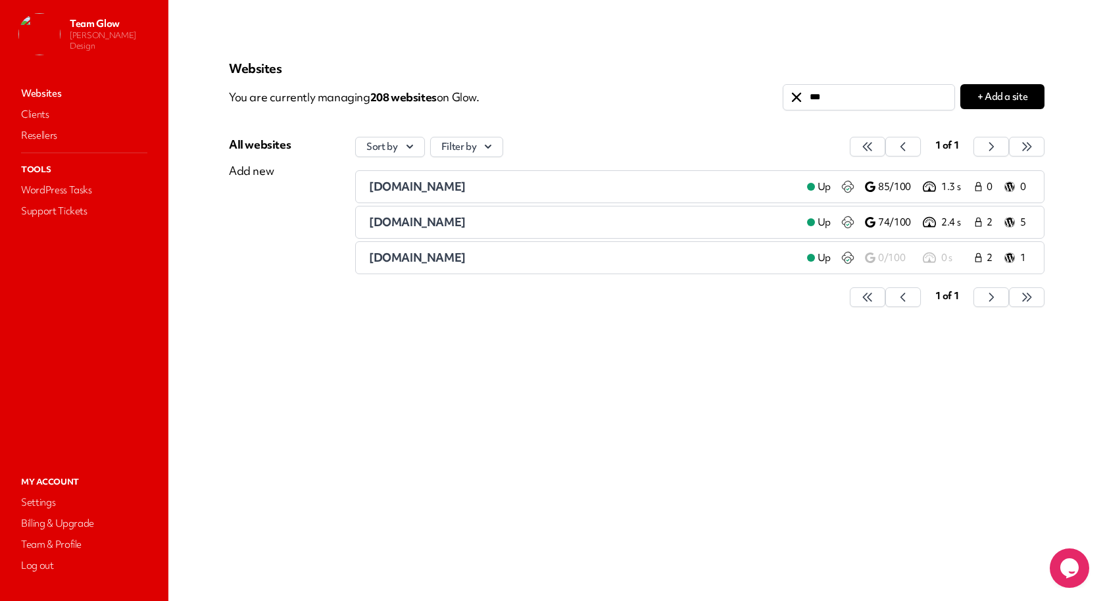
type input "***"
click at [486, 216] on div "[DOMAIN_NAME]" at bounding box center [582, 222] width 427 height 16
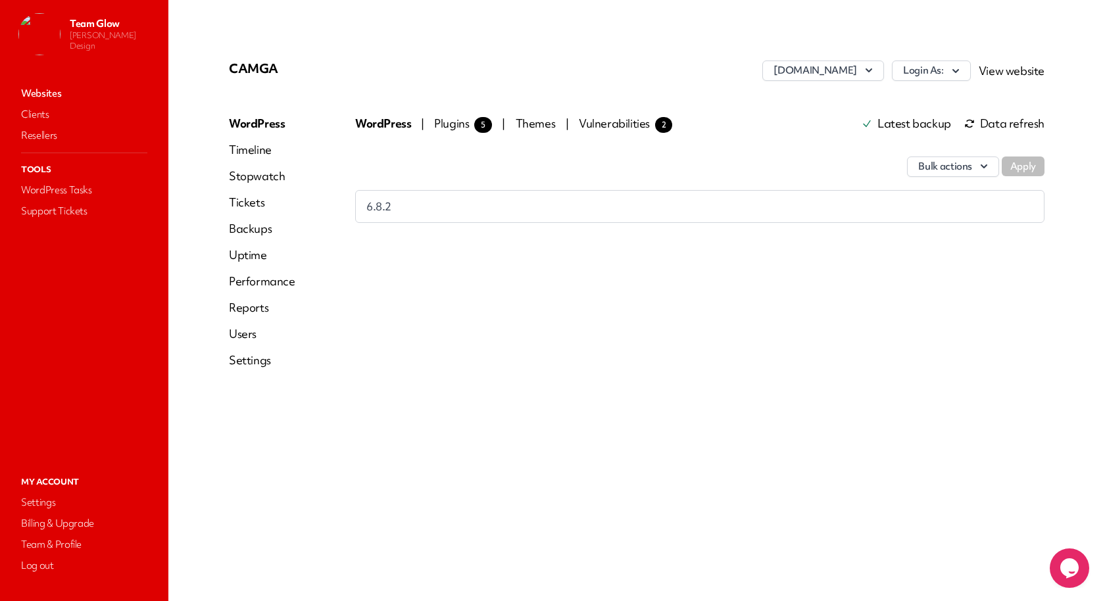
click at [253, 151] on link "Timeline" at bounding box center [262, 150] width 66 height 16
select select "****"
select select "******"
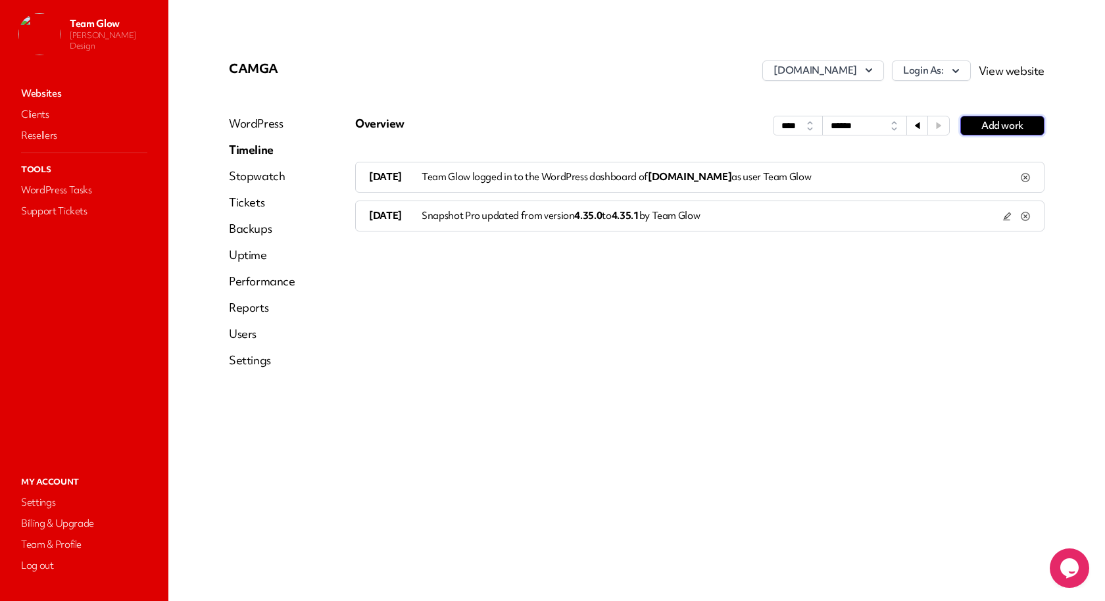
click at [1002, 127] on button "Add work" at bounding box center [1002, 126] width 84 height 20
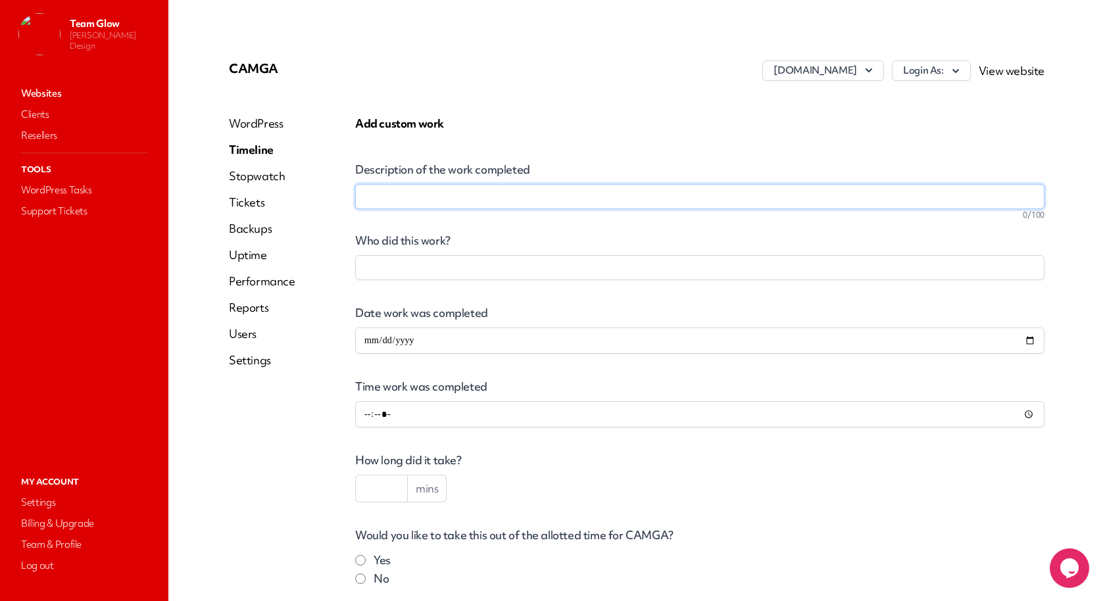
click at [654, 189] on input "Description of the work completed" at bounding box center [699, 196] width 689 height 25
type input "**********"
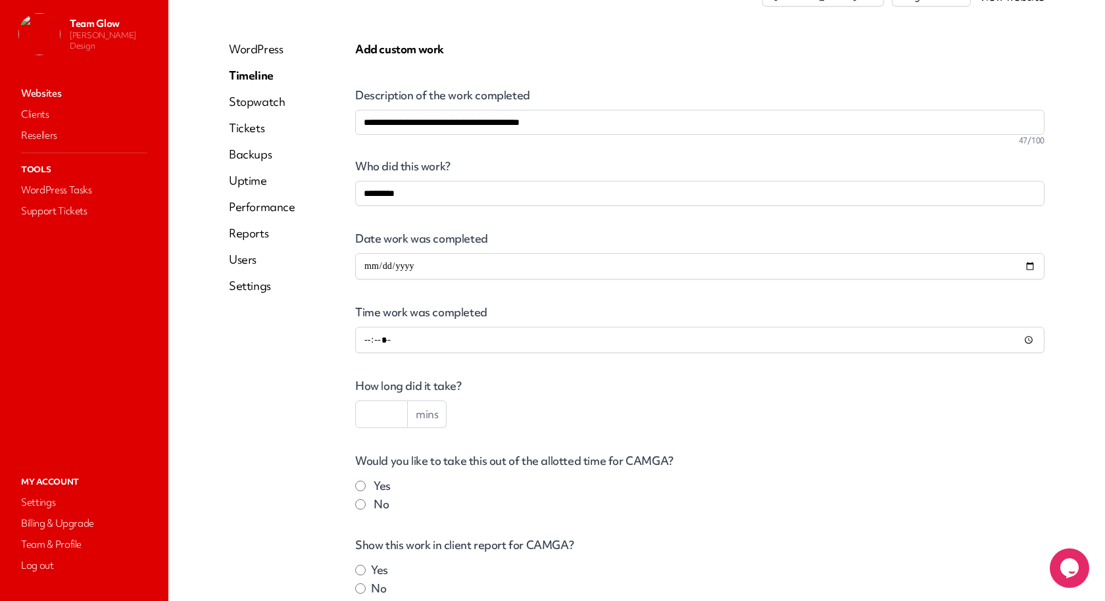
scroll to position [199, 0]
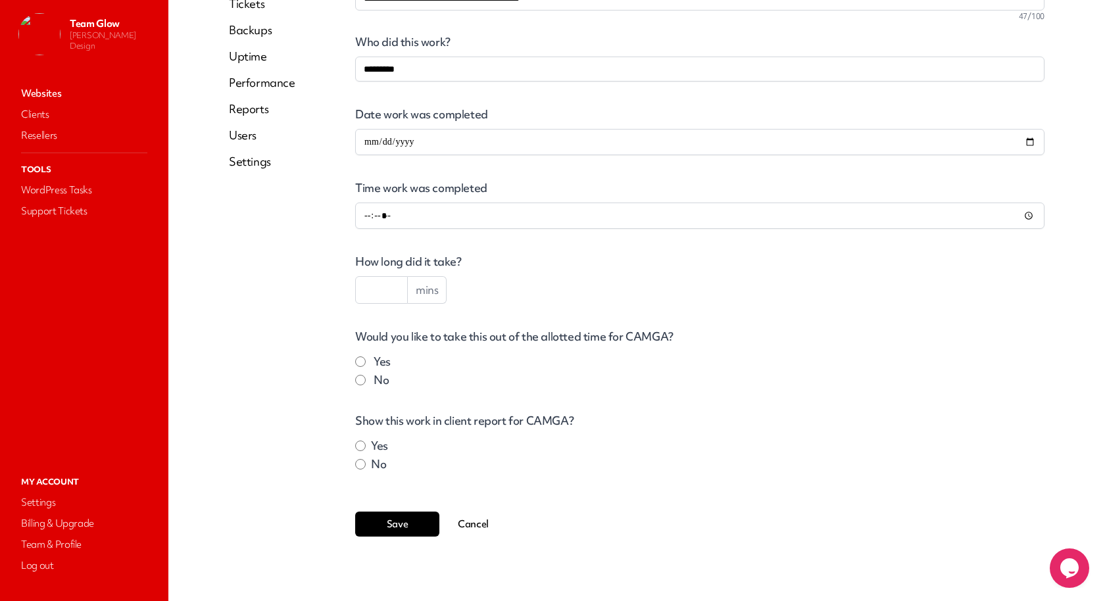
type input "*********"
click at [381, 377] on label "No" at bounding box center [380, 380] width 15 height 16
click at [383, 444] on label "Yes" at bounding box center [379, 446] width 17 height 16
click at [377, 520] on button "Save" at bounding box center [397, 524] width 84 height 25
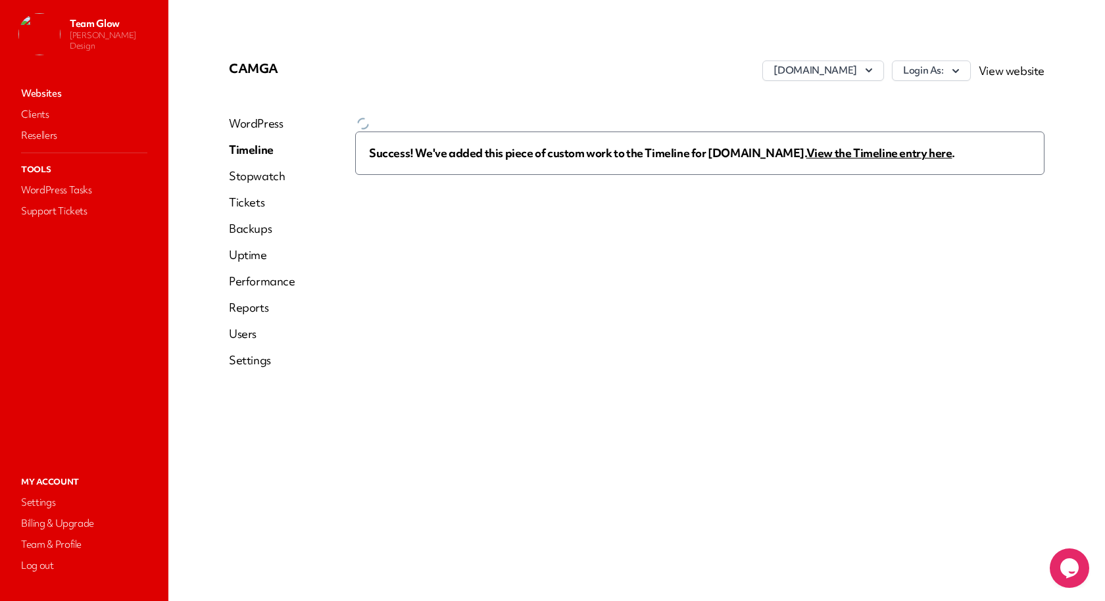
scroll to position [0, 0]
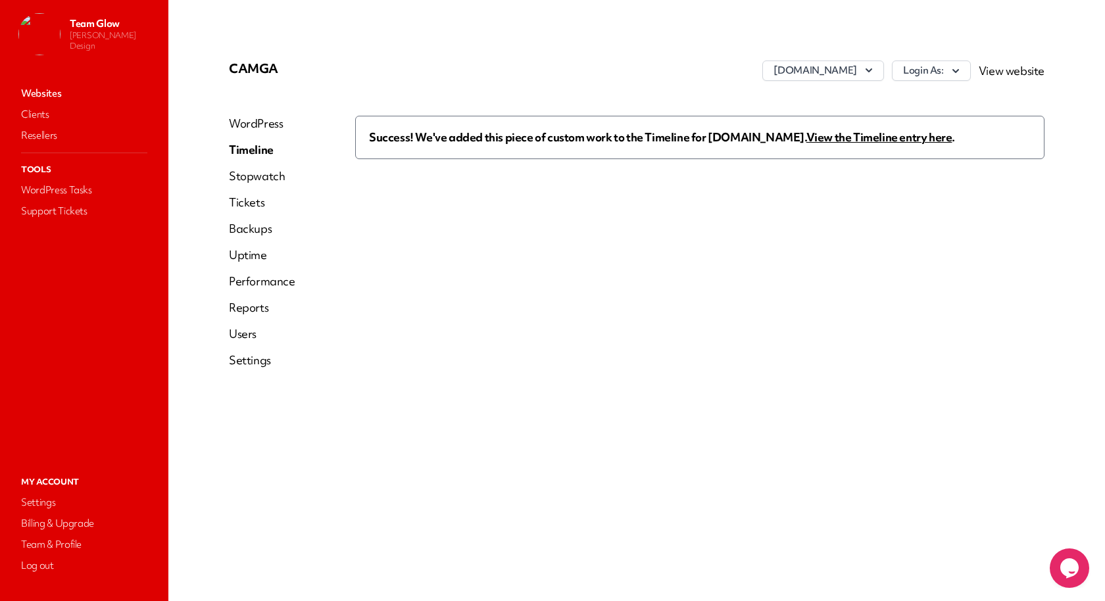
click at [827, 132] on u "View the Timeline entry here" at bounding box center [879, 137] width 146 height 15
select select "****"
select select "******"
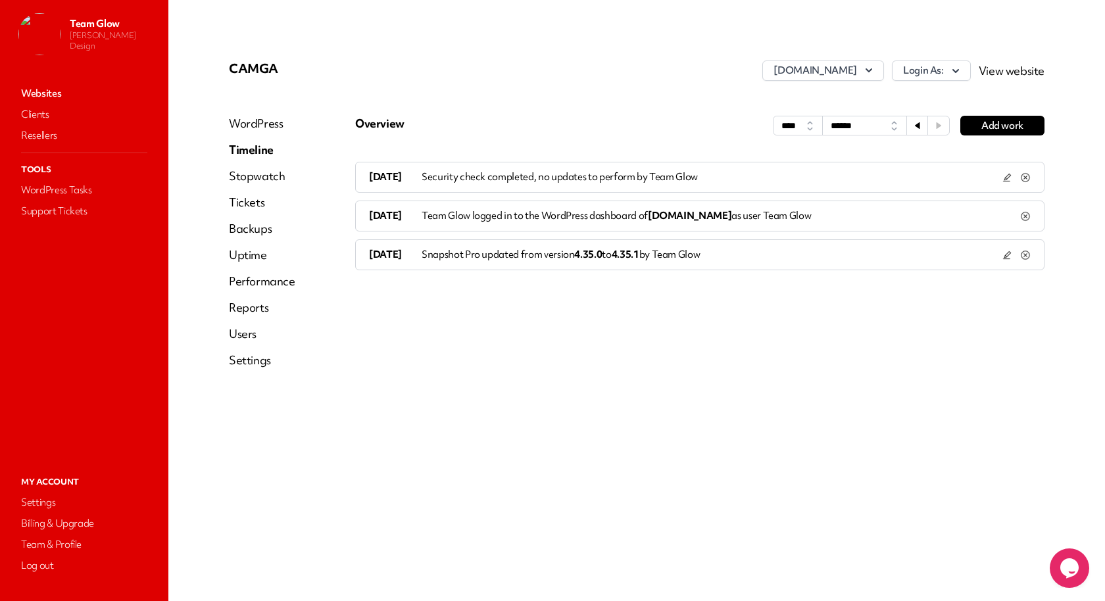
click at [95, 93] on link "Websites" at bounding box center [83, 93] width 131 height 18
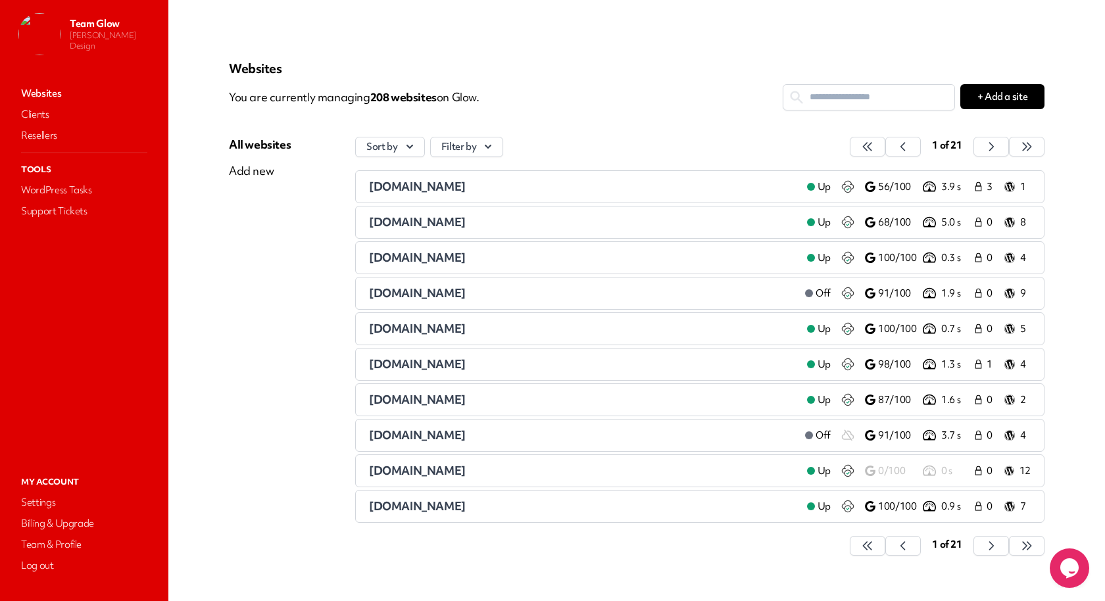
click at [858, 105] on input "text" at bounding box center [868, 97] width 171 height 24
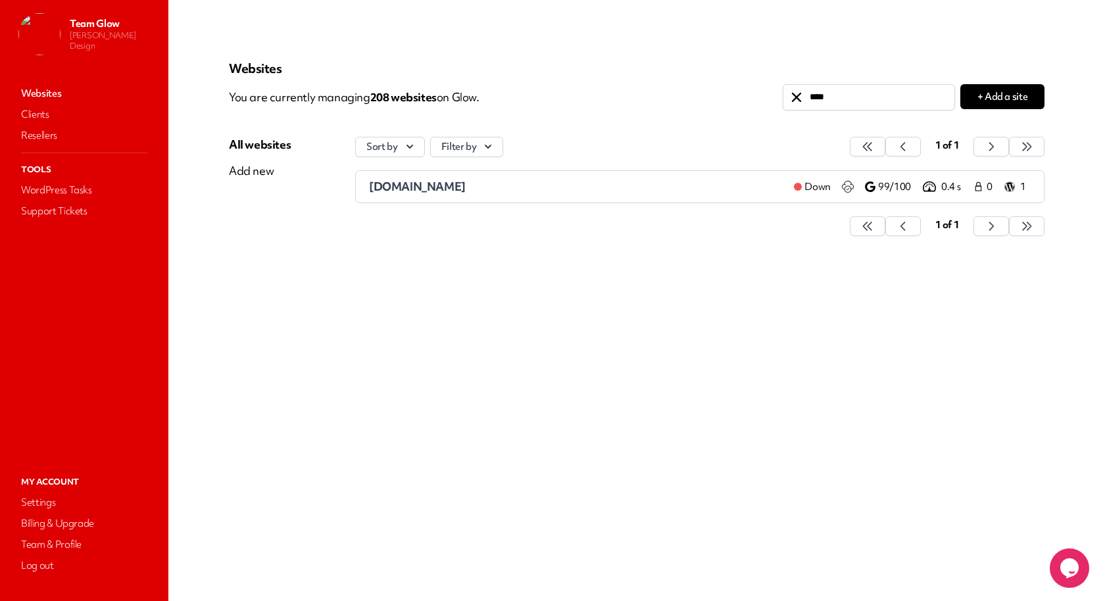
type input "****"
click at [499, 179] on div "[DOMAIN_NAME]" at bounding box center [576, 187] width 414 height 16
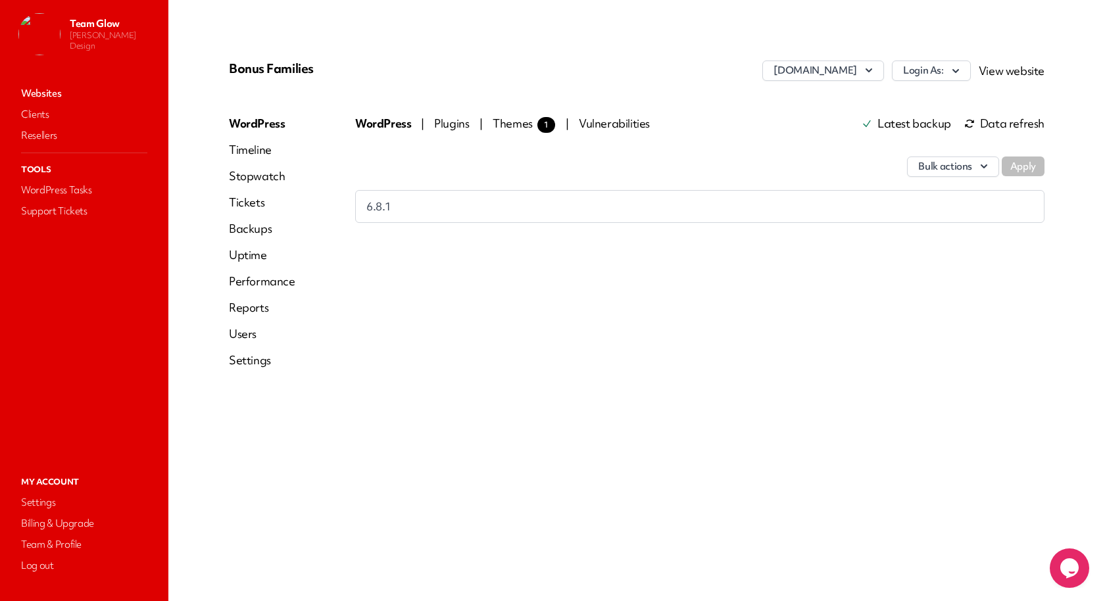
click at [254, 158] on div "WordPress Timeline Stopwatch Tickets Backups Uptime Performance Reports Users S…" at bounding box center [262, 247] width 66 height 263
click at [261, 151] on link "Timeline" at bounding box center [262, 150] width 66 height 16
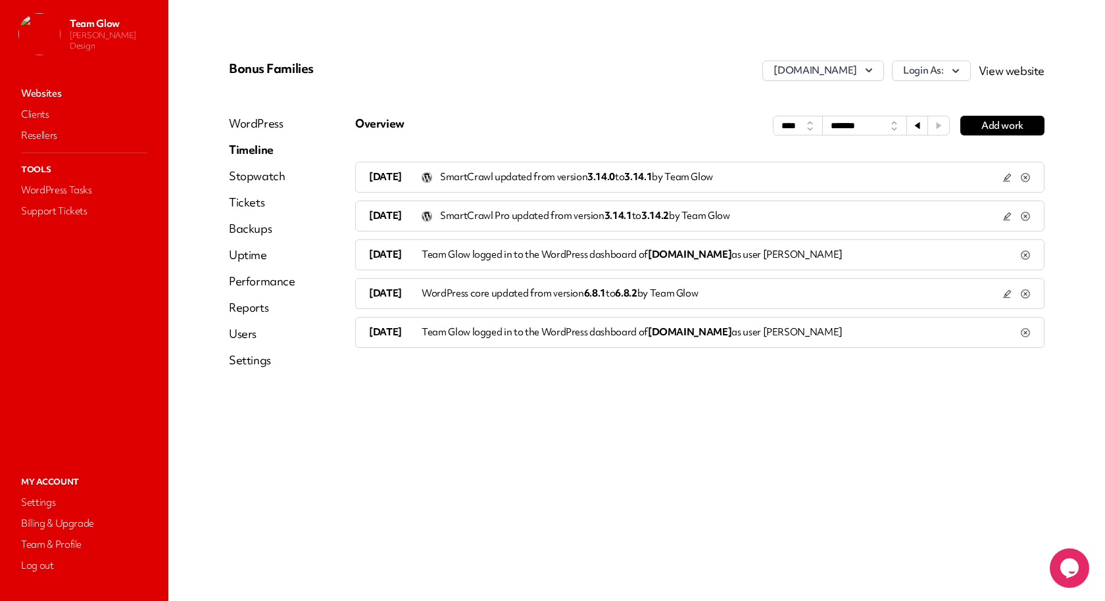
click at [78, 575] on div "Team Glow [PERSON_NAME] Design Websites Clients Resellers Tools WordPress Tasks…" at bounding box center [84, 300] width 168 height 601
click at [58, 569] on link "Log out" at bounding box center [83, 565] width 131 height 18
